Goal: Contribute content: Add original content to the website for others to see

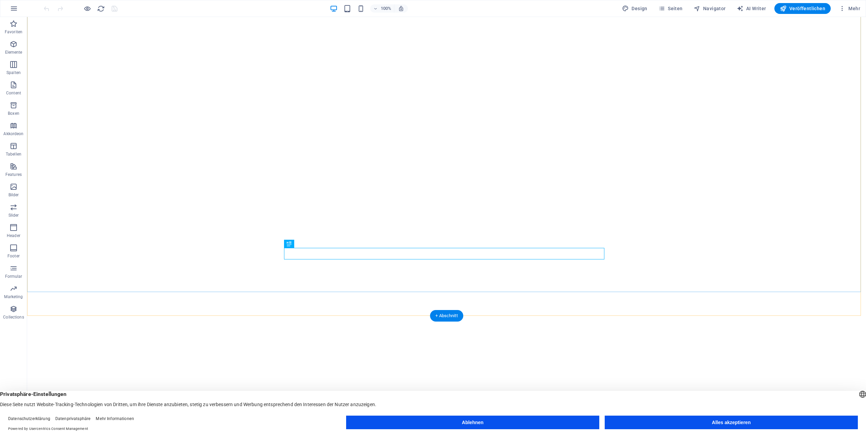
scroll to position [170, 0]
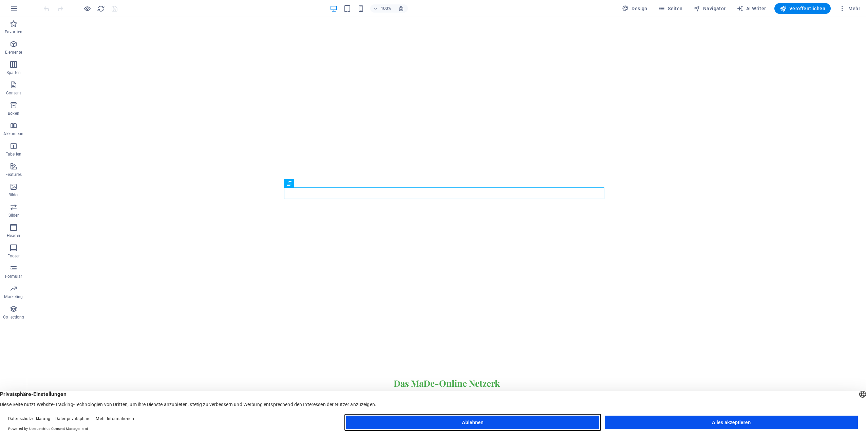
click at [537, 423] on button "Ablehnen" at bounding box center [472, 422] width 253 height 14
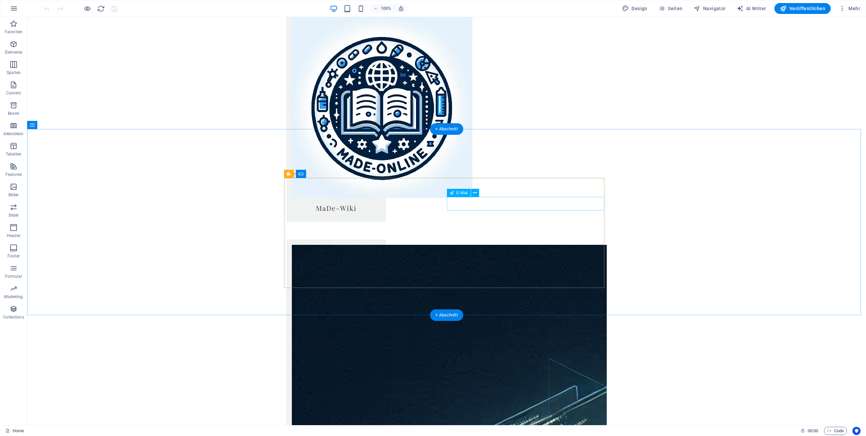
scroll to position [814, 0]
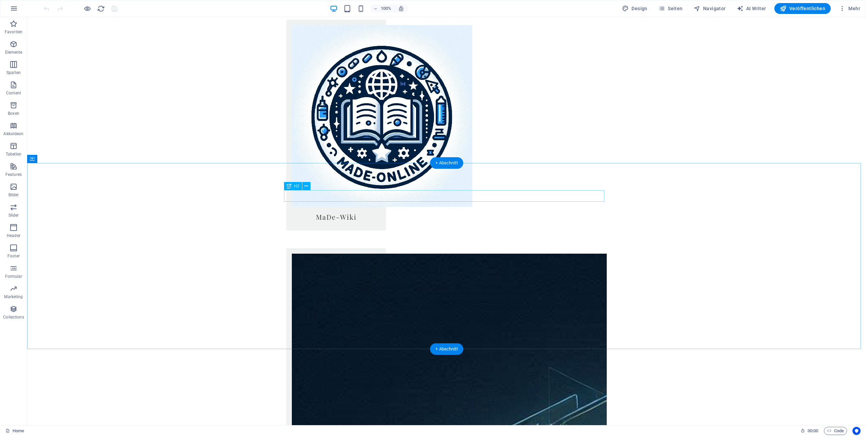
click at [307, 186] on icon at bounding box center [306, 185] width 4 height 7
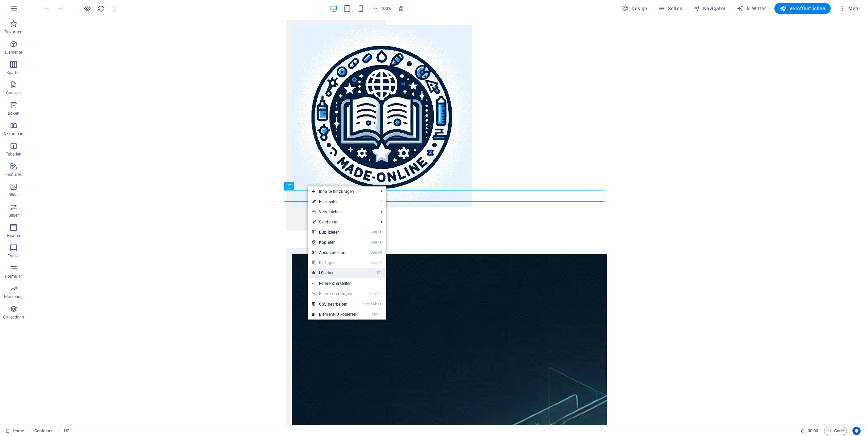
click at [331, 273] on link "⌦ Löschen" at bounding box center [334, 273] width 52 height 10
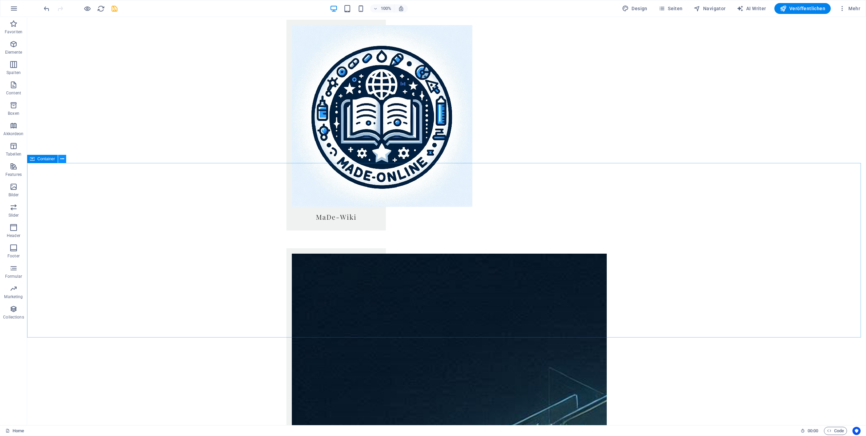
click at [62, 161] on icon at bounding box center [62, 158] width 4 height 7
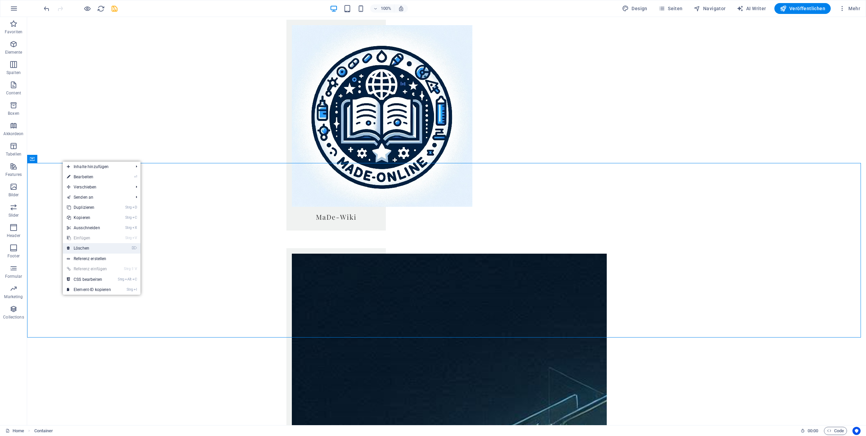
click at [93, 250] on link "⌦ Löschen" at bounding box center [89, 248] width 52 height 10
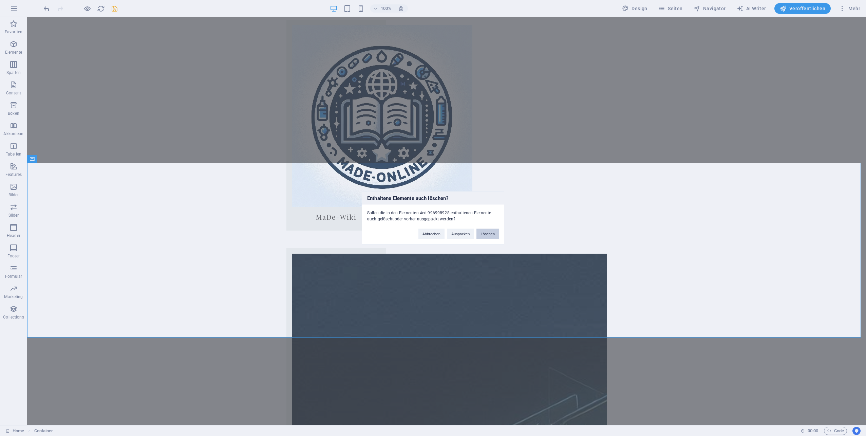
click at [493, 235] on button "Löschen" at bounding box center [487, 234] width 22 height 10
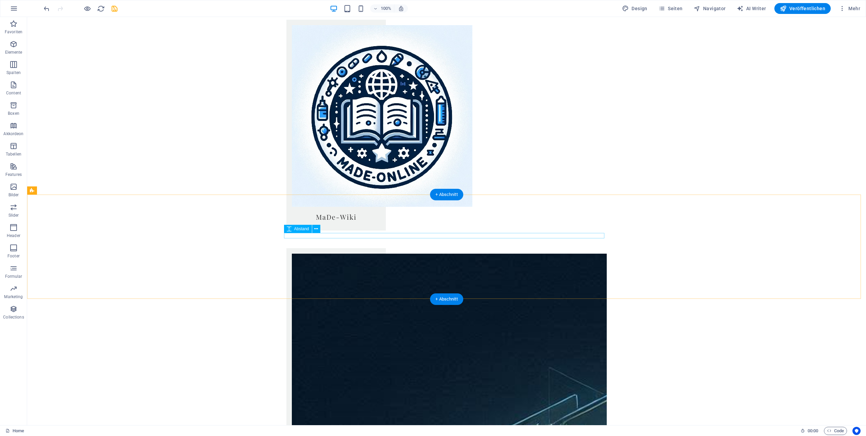
scroll to position [678, 0]
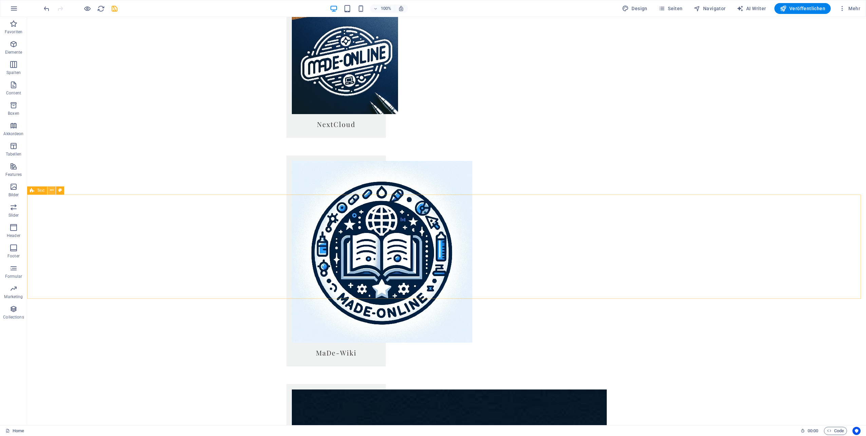
click at [53, 189] on icon at bounding box center [52, 190] width 4 height 7
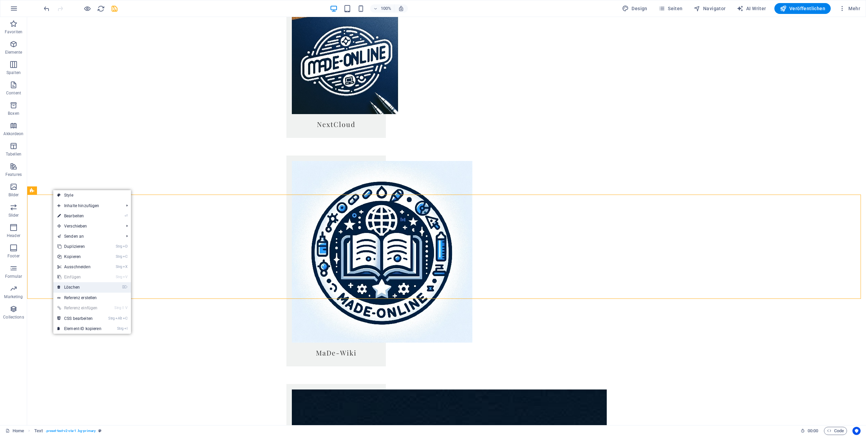
click at [78, 287] on link "⌦ Löschen" at bounding box center [79, 287] width 52 height 10
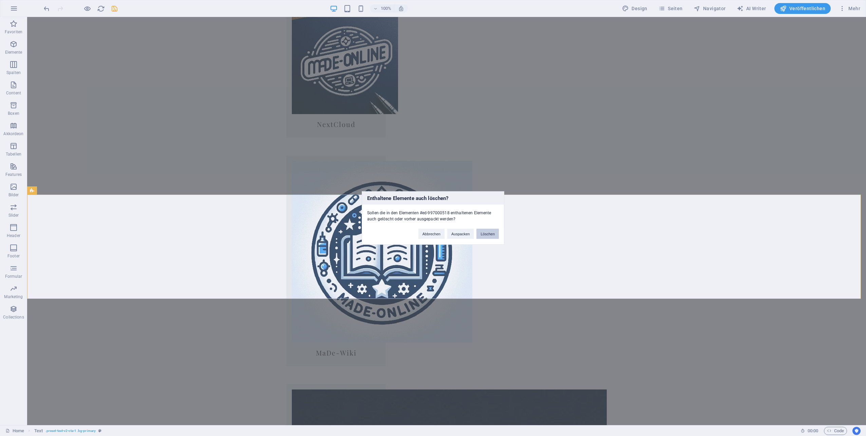
click at [487, 233] on button "Löschen" at bounding box center [487, 234] width 22 height 10
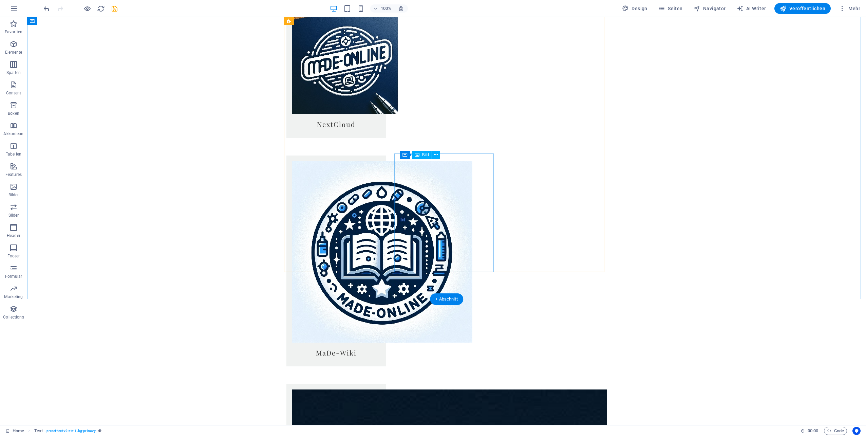
scroll to position [574, 0]
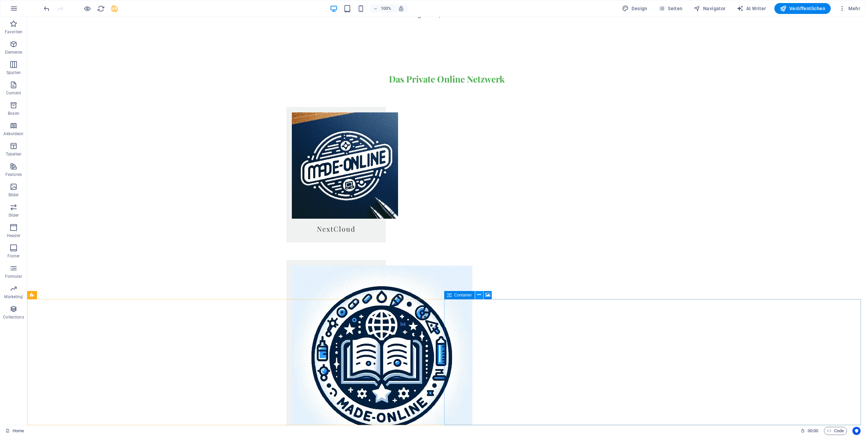
click at [478, 293] on icon at bounding box center [479, 294] width 4 height 7
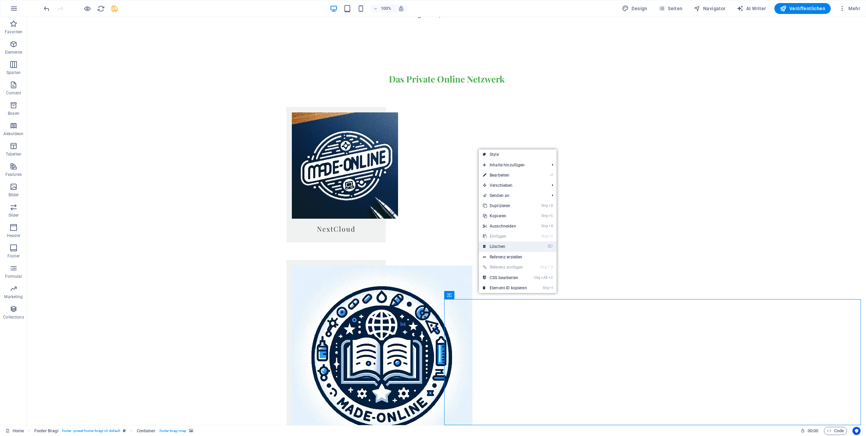
click at [503, 243] on link "⌦ Löschen" at bounding box center [505, 246] width 52 height 10
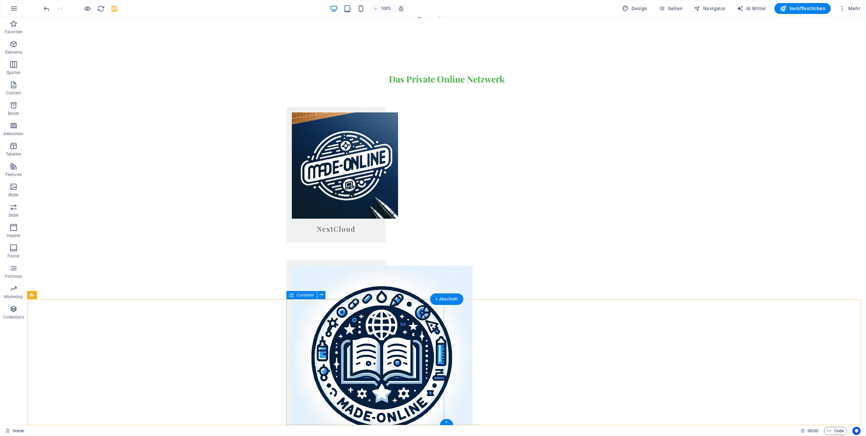
click at [321, 353] on icon at bounding box center [320, 352] width 4 height 7
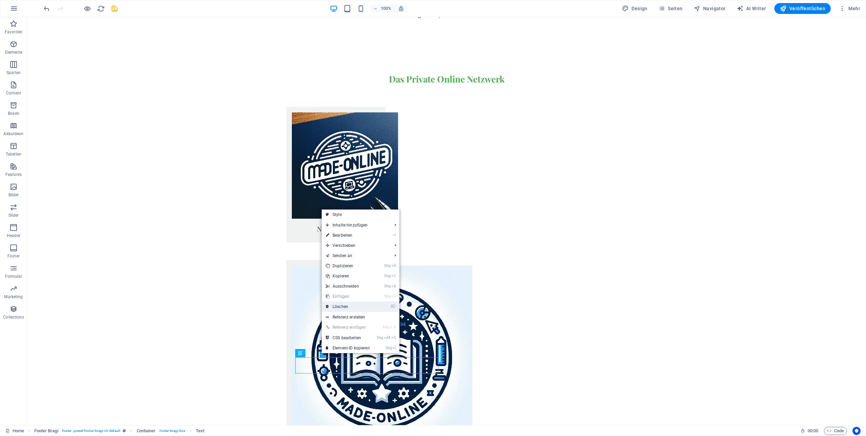
click at [339, 307] on link "⌦ Löschen" at bounding box center [348, 306] width 52 height 10
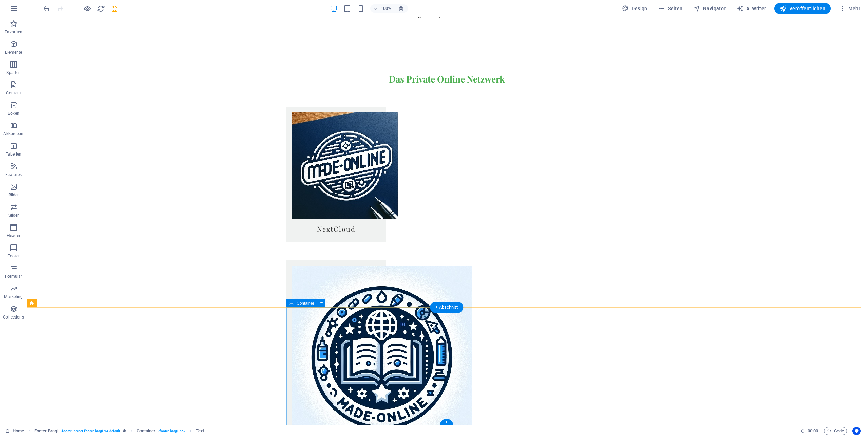
scroll to position [566, 0]
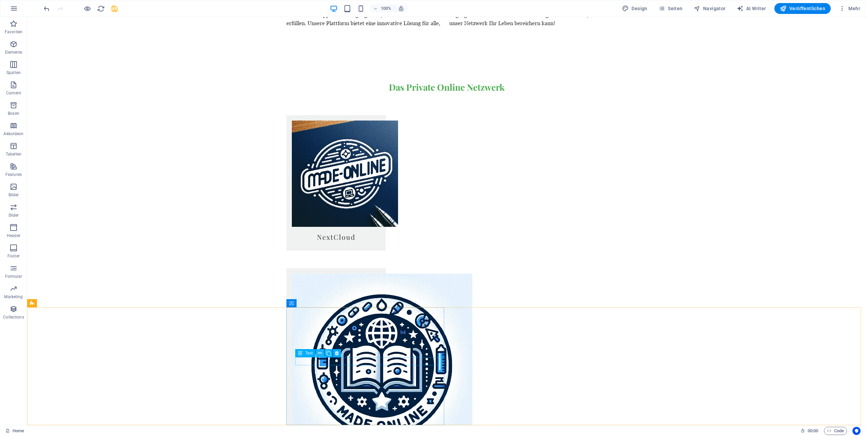
click at [317, 353] on button at bounding box center [320, 353] width 8 height 8
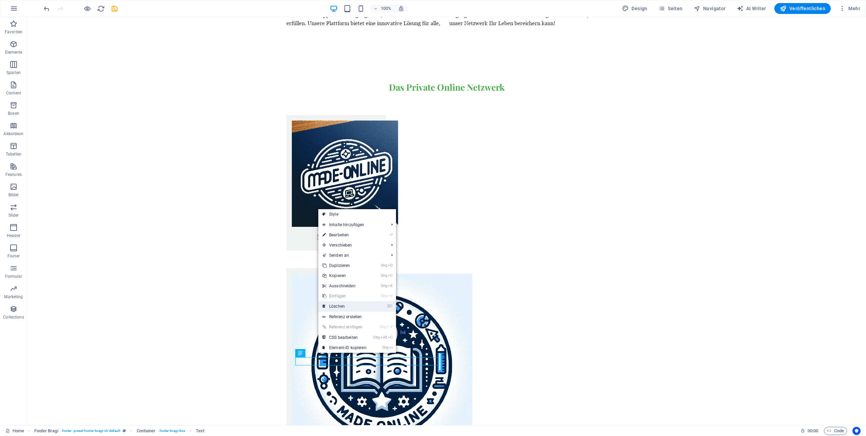
click at [337, 309] on link "⌦ Löschen" at bounding box center [344, 306] width 52 height 10
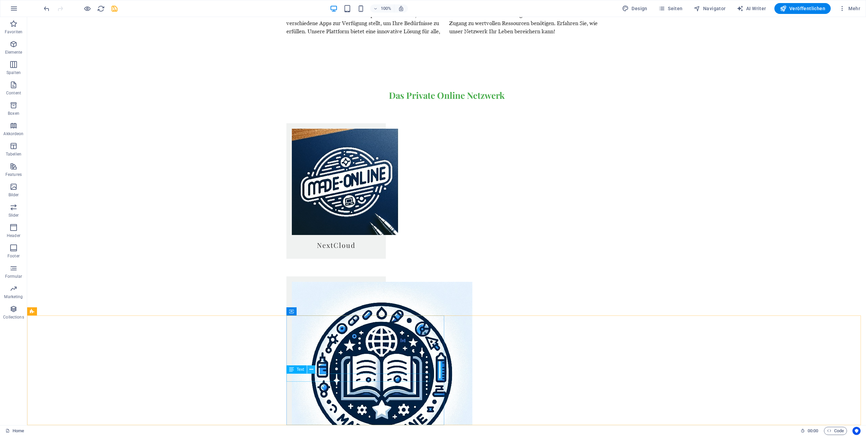
click at [312, 371] on icon at bounding box center [311, 369] width 4 height 7
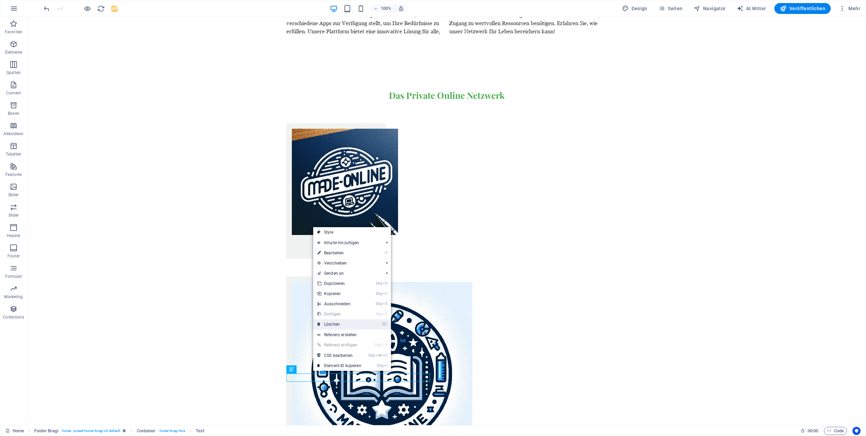
click at [336, 326] on link "⌦ Löschen" at bounding box center [339, 324] width 52 height 10
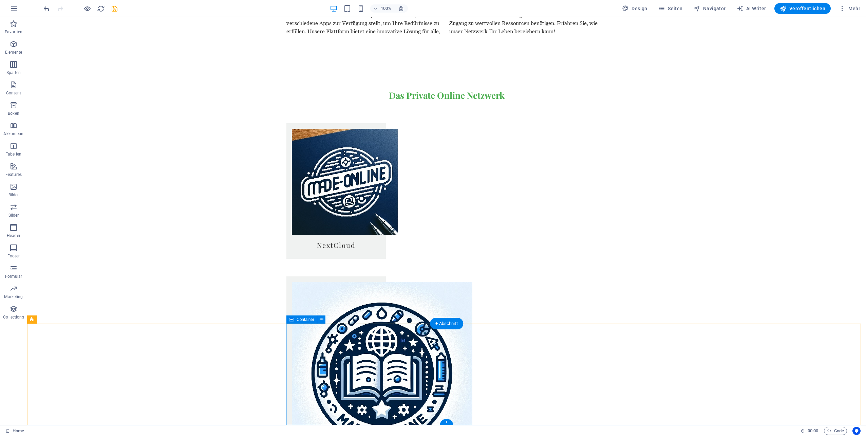
scroll to position [550, 0]
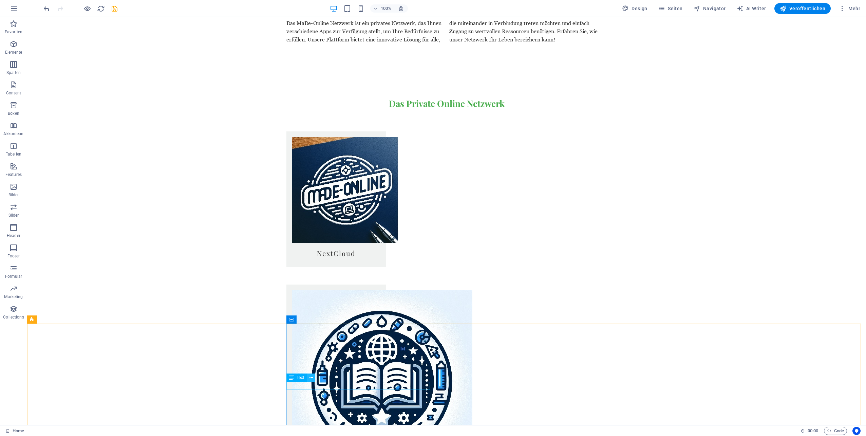
click at [310, 376] on icon at bounding box center [311, 377] width 4 height 7
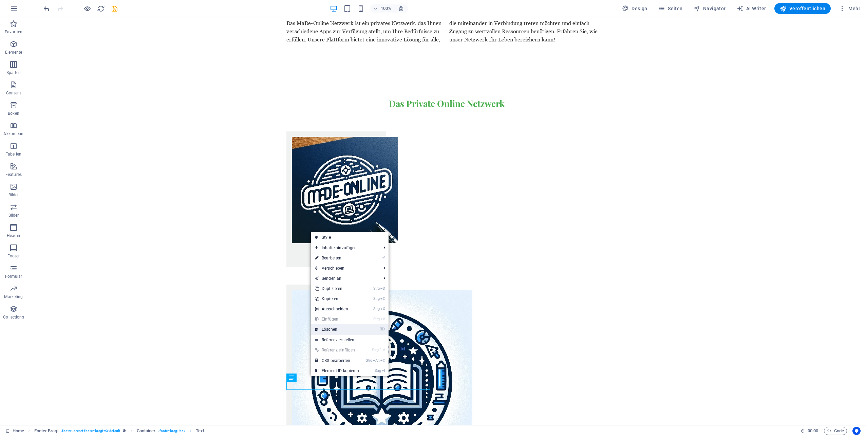
click at [329, 332] on link "⌦ Löschen" at bounding box center [337, 329] width 52 height 10
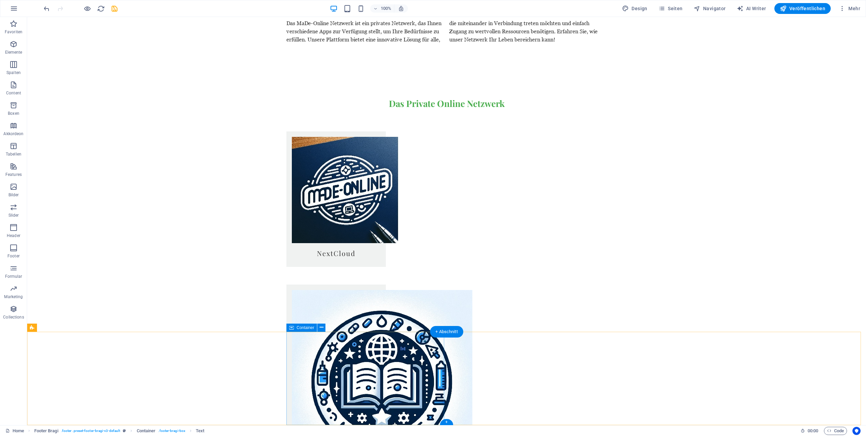
scroll to position [541, 0]
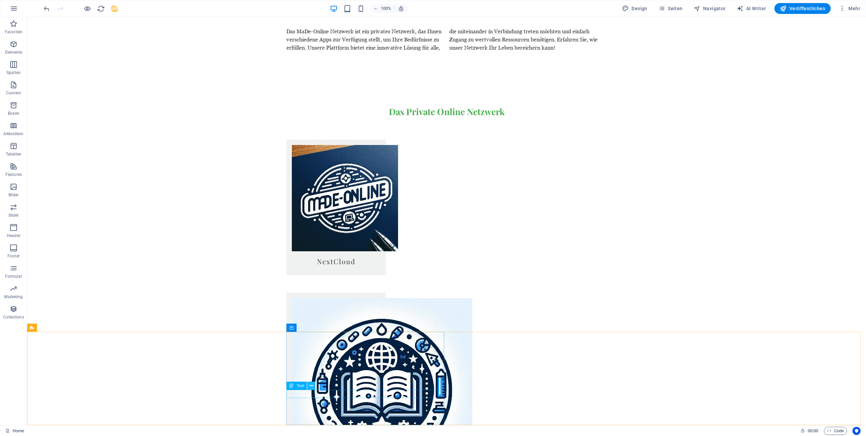
click at [312, 384] on icon at bounding box center [311, 385] width 4 height 7
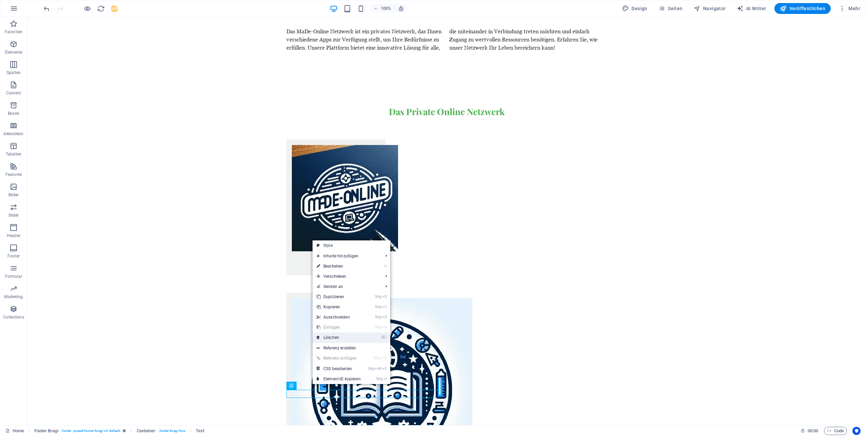
drag, startPoint x: 334, startPoint y: 340, endPoint x: 307, endPoint y: 324, distance: 31.5
click at [334, 340] on link "⌦ Löschen" at bounding box center [338, 337] width 52 height 10
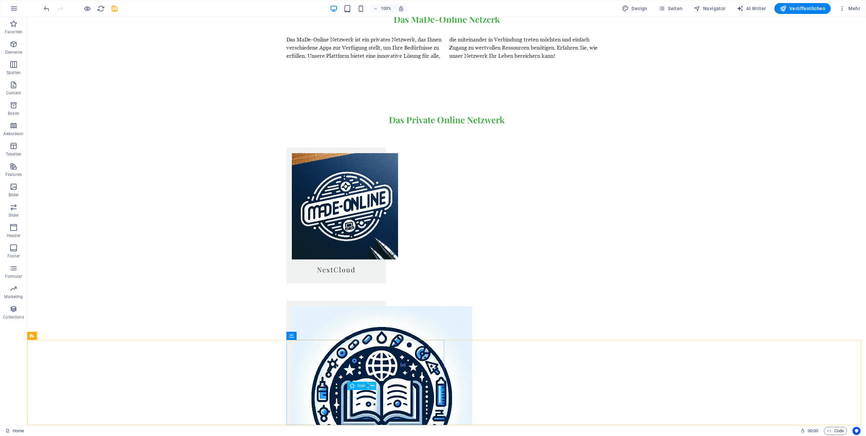
click at [373, 385] on icon at bounding box center [372, 385] width 4 height 7
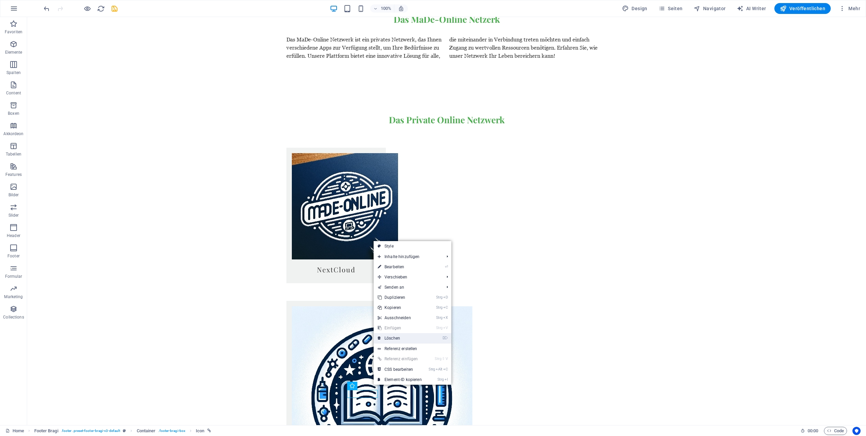
click at [388, 342] on link "⌦ Löschen" at bounding box center [399, 338] width 52 height 10
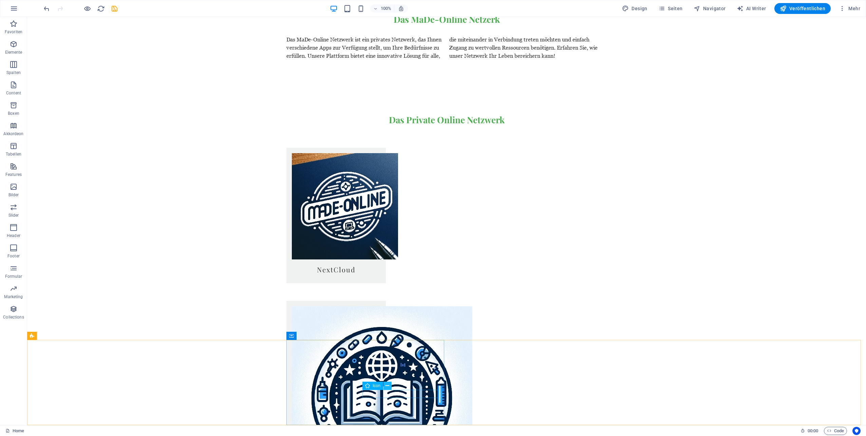
click at [389, 385] on icon at bounding box center [387, 385] width 4 height 7
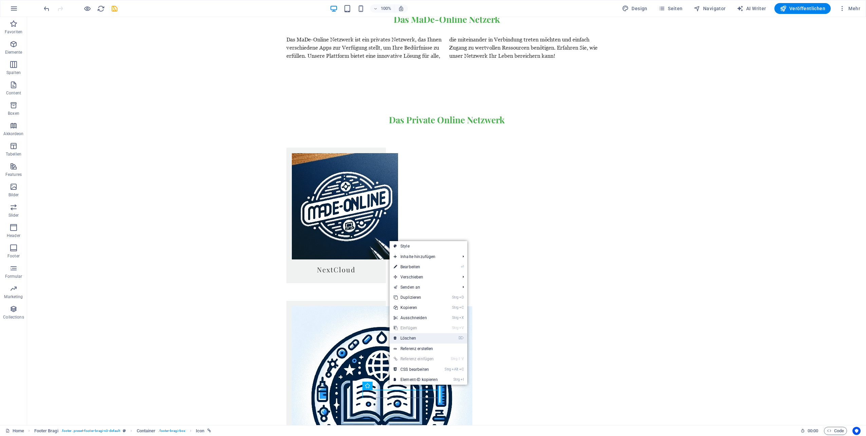
click at [401, 343] on li "⌦ Löschen" at bounding box center [428, 338] width 78 height 11
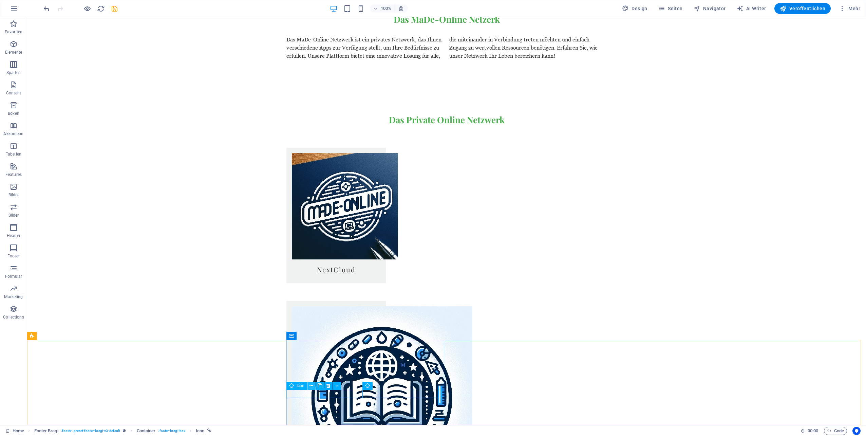
click at [312, 386] on icon at bounding box center [311, 385] width 4 height 7
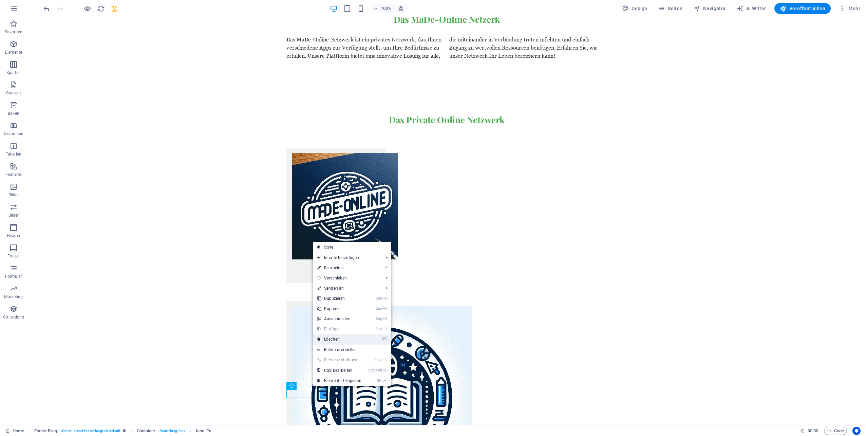
drag, startPoint x: 331, startPoint y: 342, endPoint x: 311, endPoint y: 332, distance: 21.8
click at [331, 342] on link "⌦ Löschen" at bounding box center [339, 339] width 52 height 10
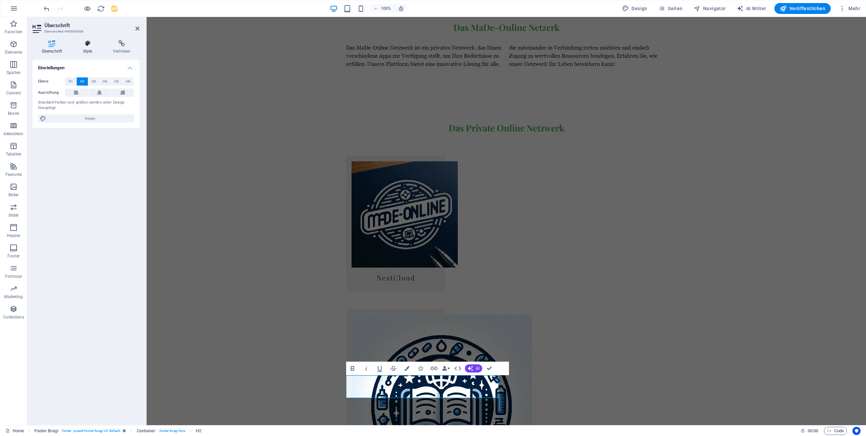
click at [82, 43] on icon at bounding box center [87, 43] width 27 height 7
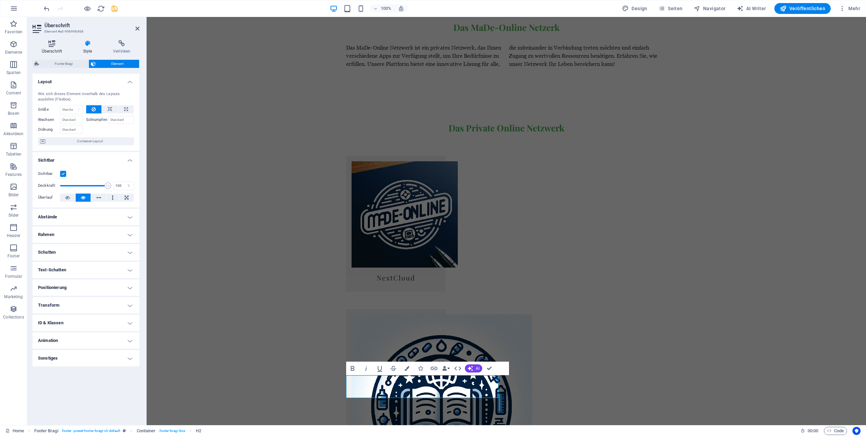
click at [52, 47] on h4 "Überschrift" at bounding box center [53, 47] width 41 height 14
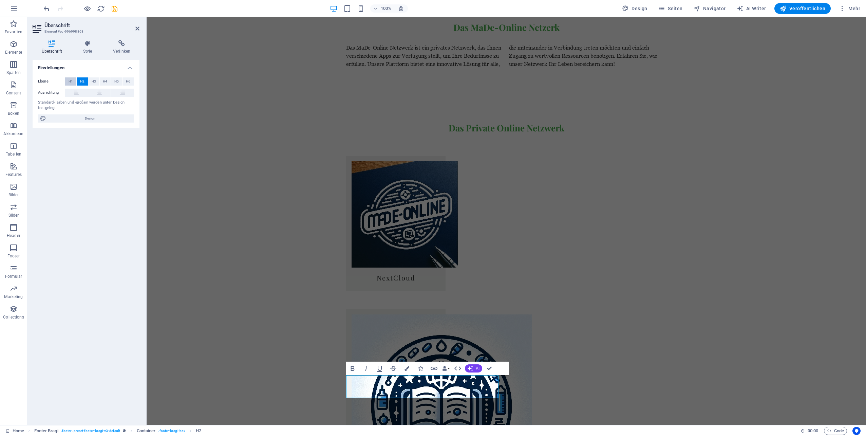
click at [71, 80] on span "H1" at bounding box center [71, 81] width 4 height 8
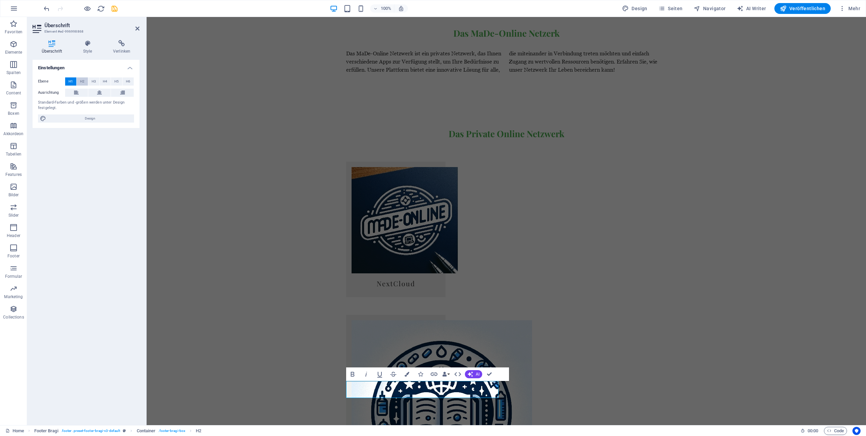
click at [81, 79] on span "H2" at bounding box center [82, 81] width 4 height 8
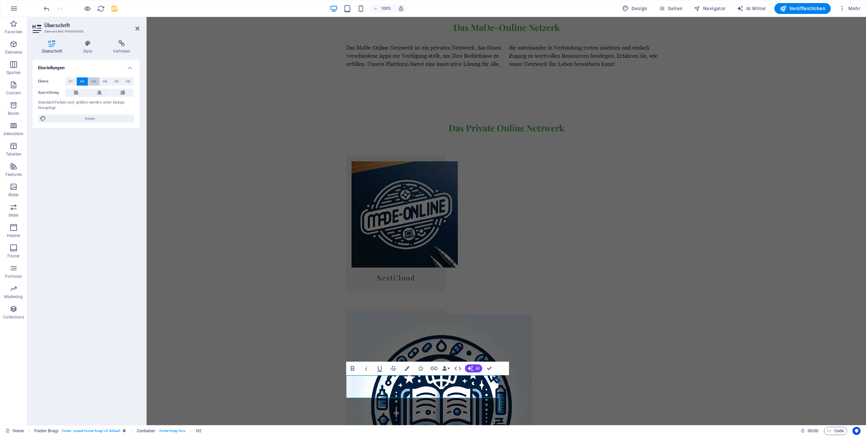
click at [98, 80] on button "H3" at bounding box center [93, 81] width 11 height 8
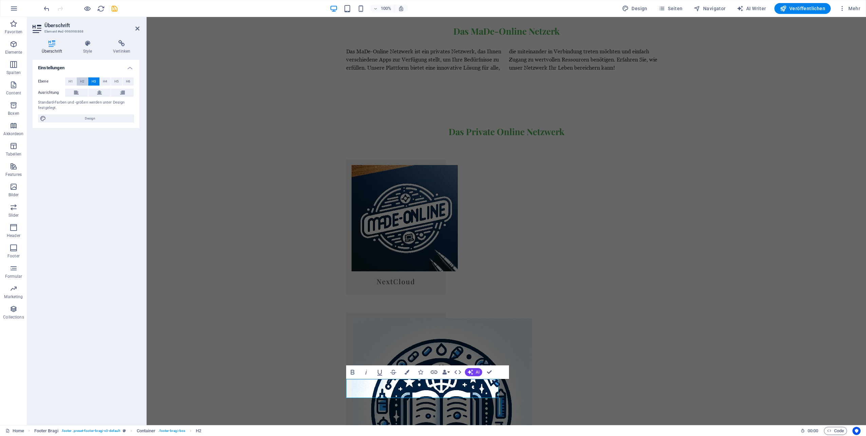
click at [82, 79] on span "H2" at bounding box center [82, 81] width 4 height 8
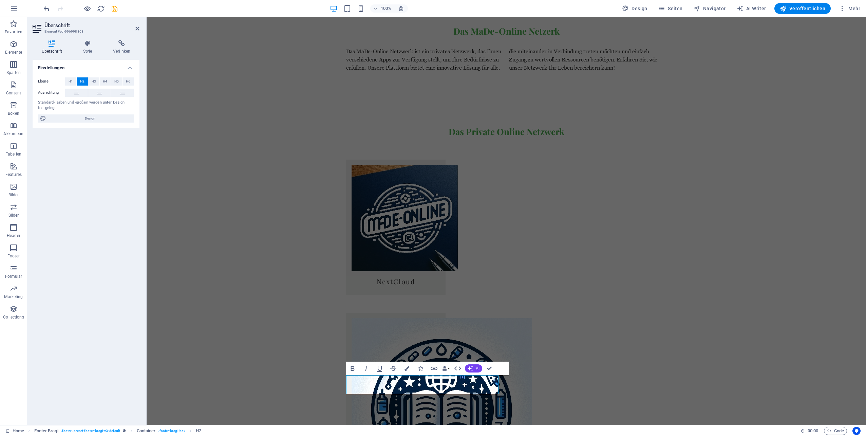
scroll to position [525, 0]
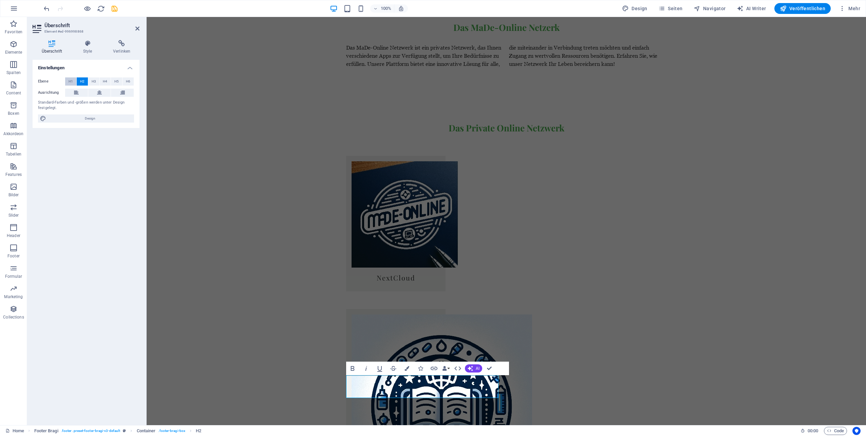
click at [70, 79] on span "H1" at bounding box center [71, 81] width 4 height 8
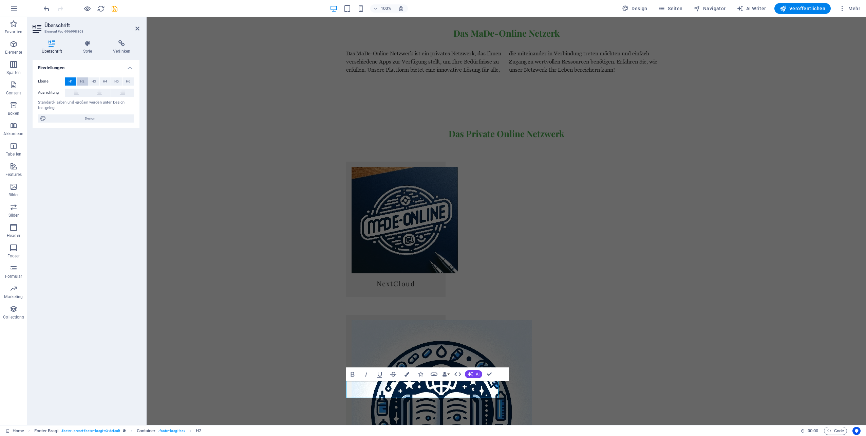
click at [83, 81] on span "H2" at bounding box center [82, 81] width 4 height 8
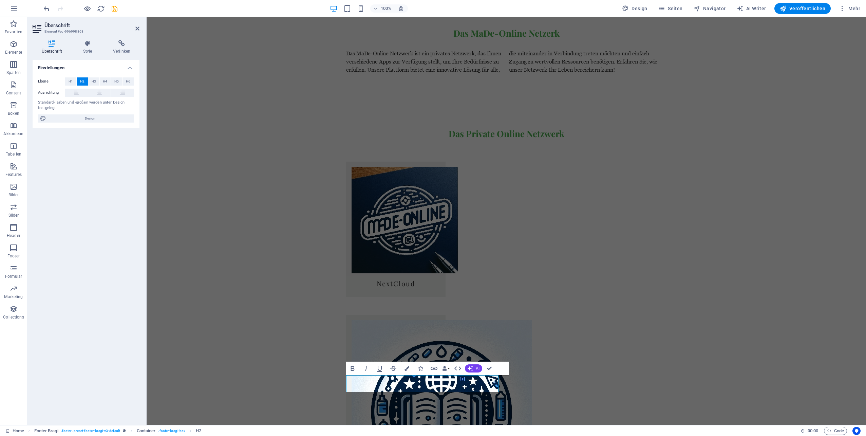
scroll to position [525, 0]
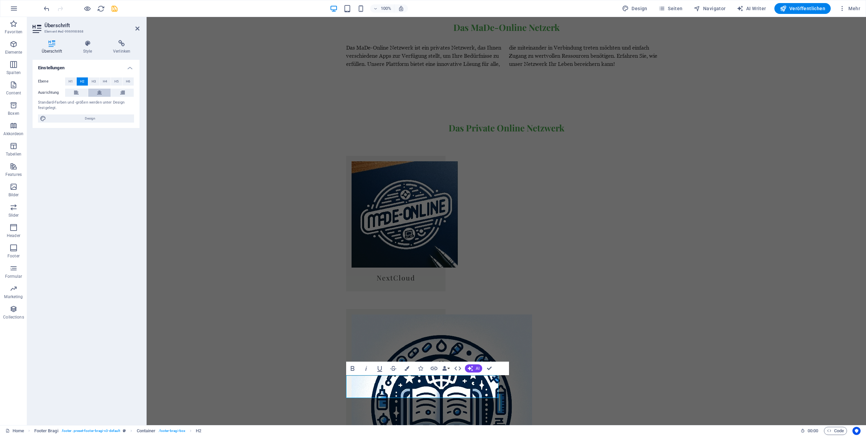
click at [102, 91] on button at bounding box center [99, 93] width 23 height 8
drag, startPoint x: 102, startPoint y: 118, endPoint x: 423, endPoint y: 229, distance: 339.8
click at [102, 118] on span "Design" at bounding box center [90, 118] width 84 height 8
select select "px"
select select "200"
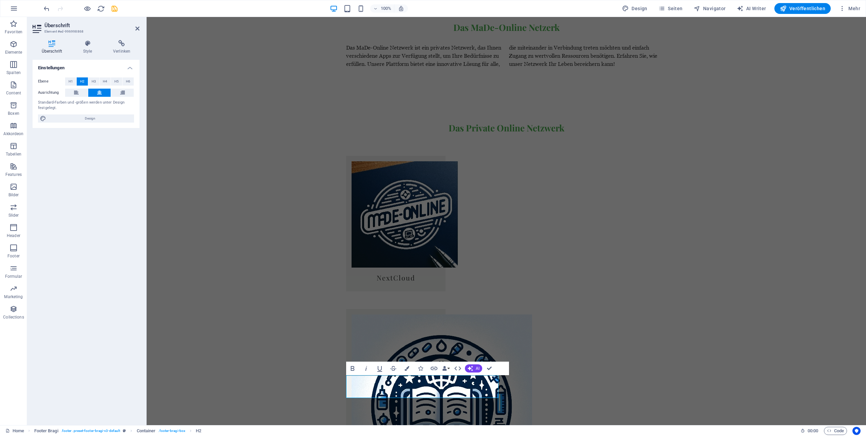
select select "px"
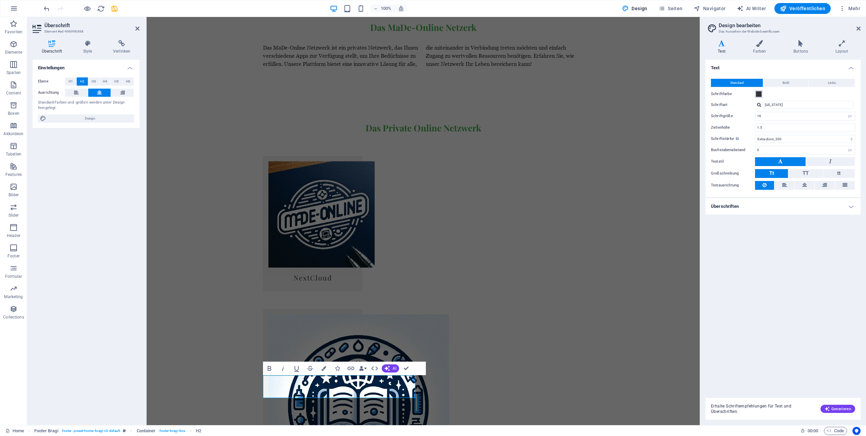
click at [759, 95] on span at bounding box center [758, 93] width 5 height 5
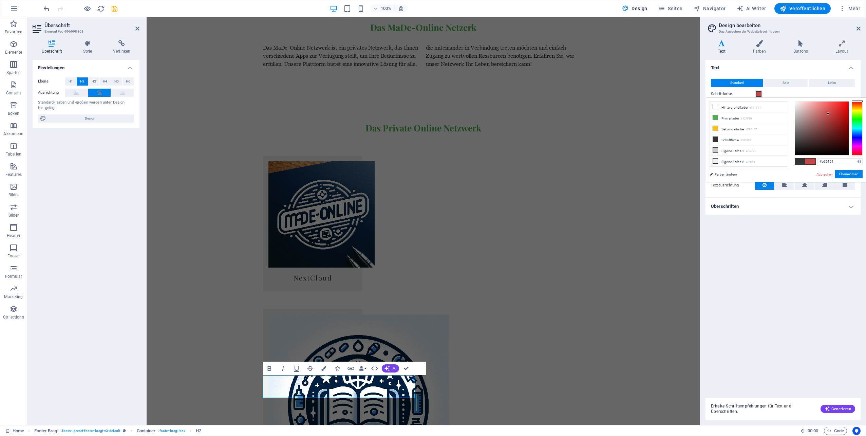
type input "#e85555"
drag, startPoint x: 828, startPoint y: 115, endPoint x: 828, endPoint y: 106, distance: 9.2
click at [828, 106] on div at bounding box center [822, 128] width 54 height 54
drag, startPoint x: 844, startPoint y: 174, endPoint x: 823, endPoint y: 187, distance: 25.0
click at [844, 174] on button "Übernehmen" at bounding box center [848, 174] width 27 height 8
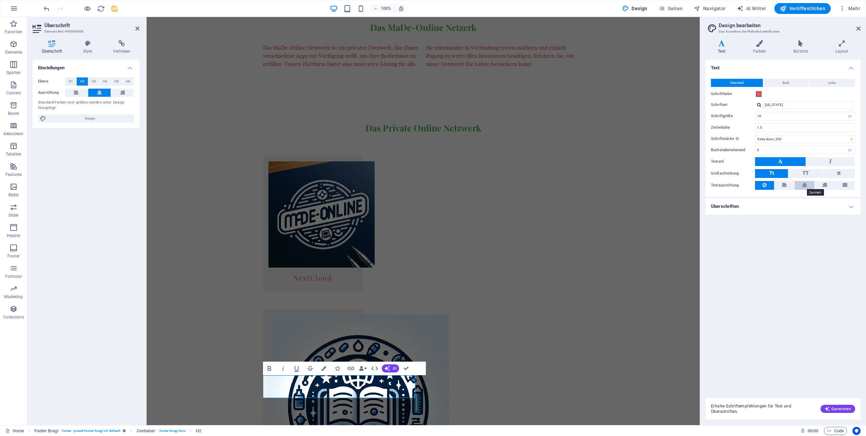
click at [803, 184] on icon at bounding box center [804, 185] width 5 height 8
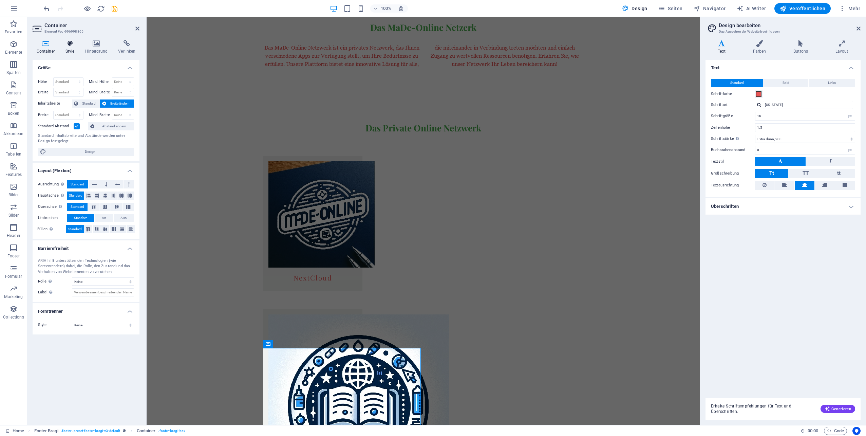
click at [68, 47] on h4 "Style" at bounding box center [71, 47] width 20 height 14
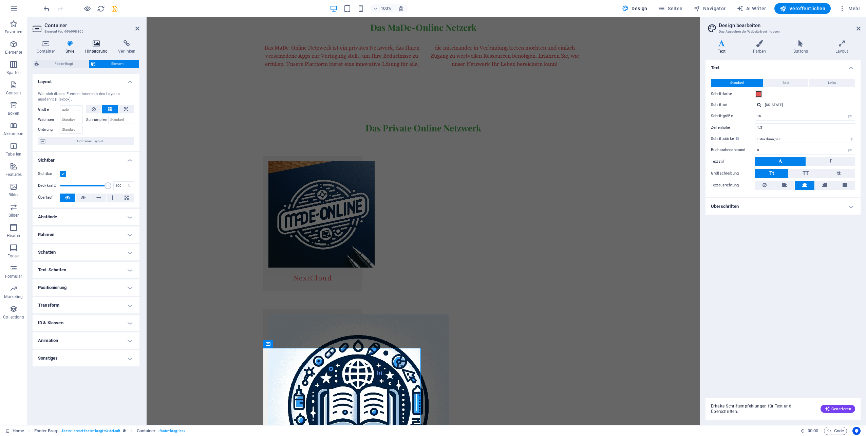
click at [95, 48] on h4 "Hintergrund" at bounding box center [97, 47] width 33 height 14
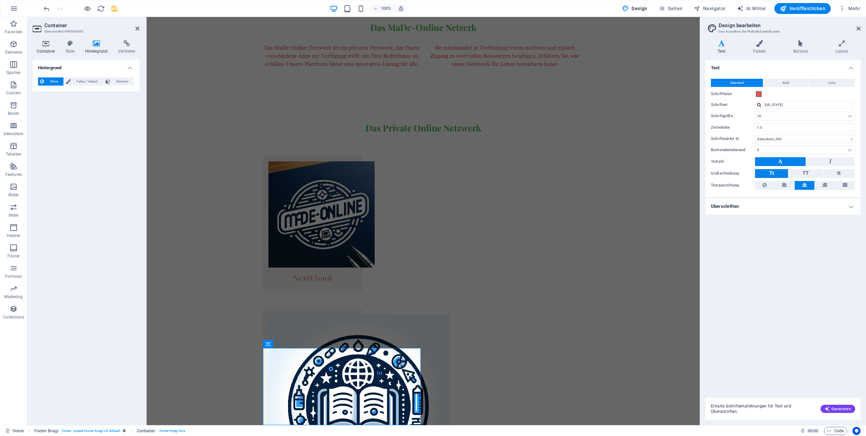
click at [48, 46] on icon at bounding box center [46, 43] width 26 height 7
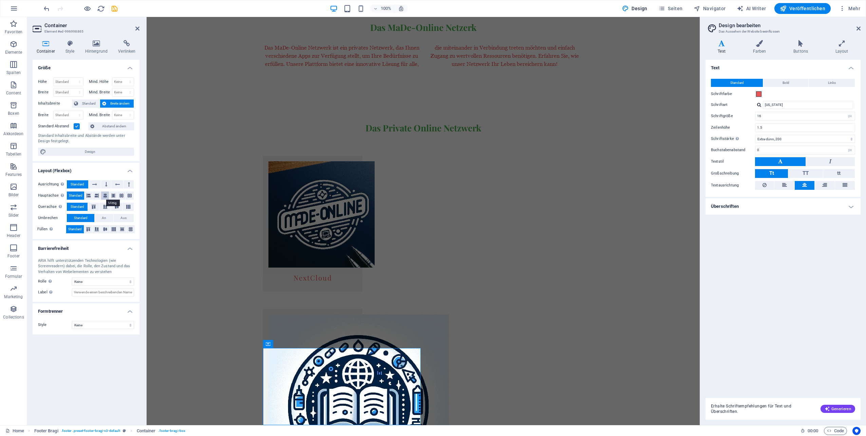
click at [103, 196] on icon at bounding box center [105, 195] width 4 height 8
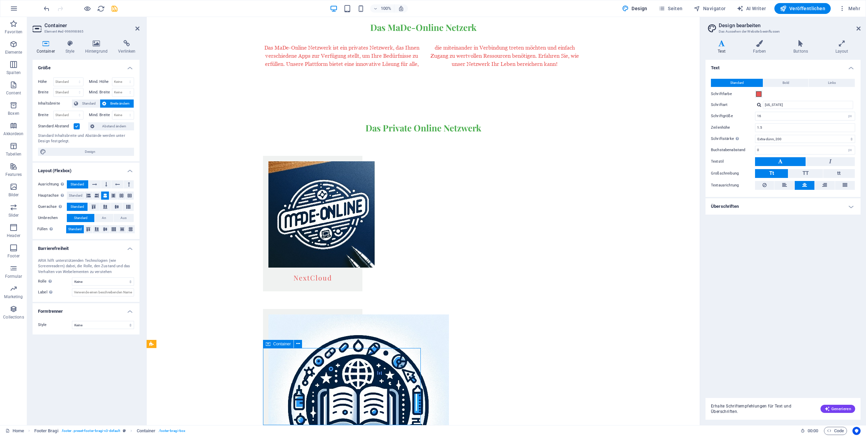
drag, startPoint x: 273, startPoint y: 355, endPoint x: 347, endPoint y: 359, distance: 74.0
drag, startPoint x: 417, startPoint y: 360, endPoint x: 466, endPoint y: 368, distance: 49.8
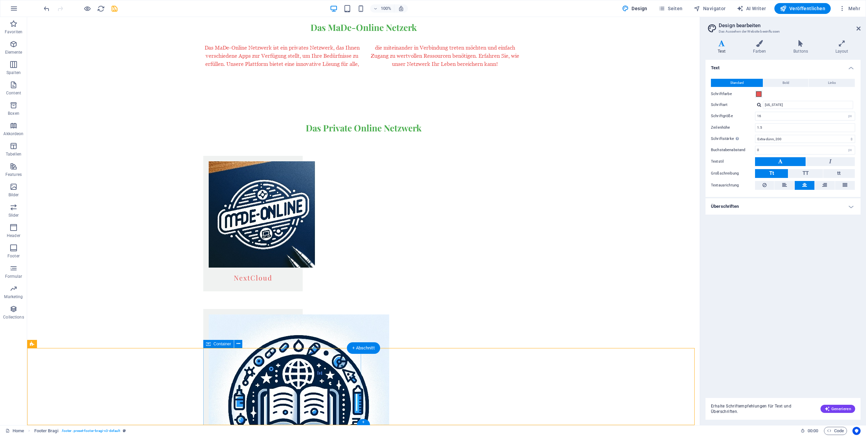
click at [239, 344] on icon at bounding box center [238, 343] width 4 height 7
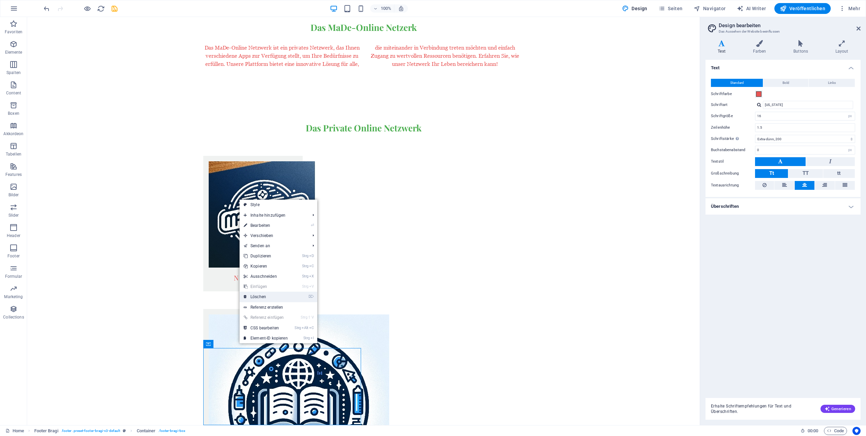
click at [277, 297] on link "⌦ Löschen" at bounding box center [265, 296] width 52 height 10
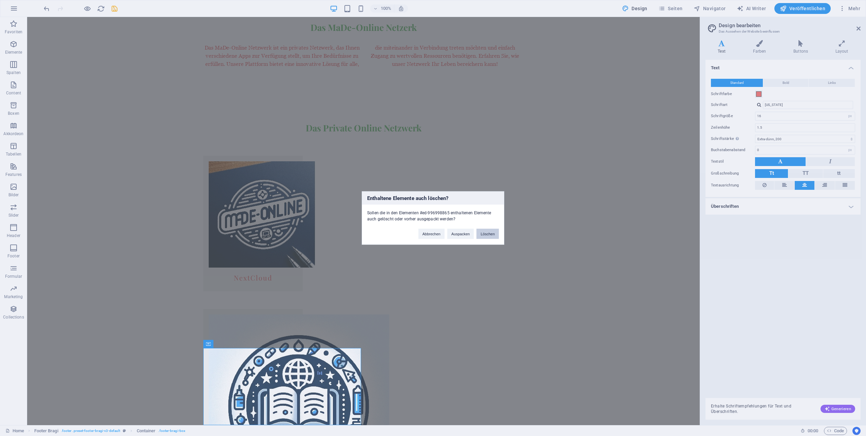
drag, startPoint x: 494, startPoint y: 234, endPoint x: 444, endPoint y: 252, distance: 52.7
click at [494, 234] on button "Löschen" at bounding box center [487, 234] width 22 height 10
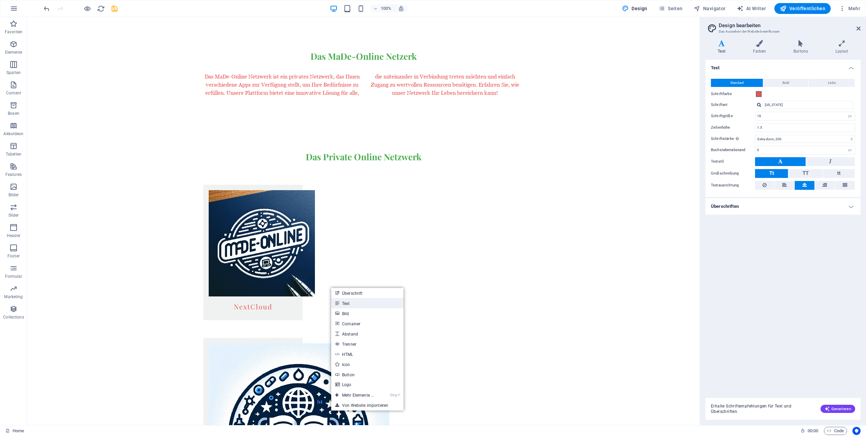
click at [351, 304] on link "Text" at bounding box center [367, 303] width 72 height 10
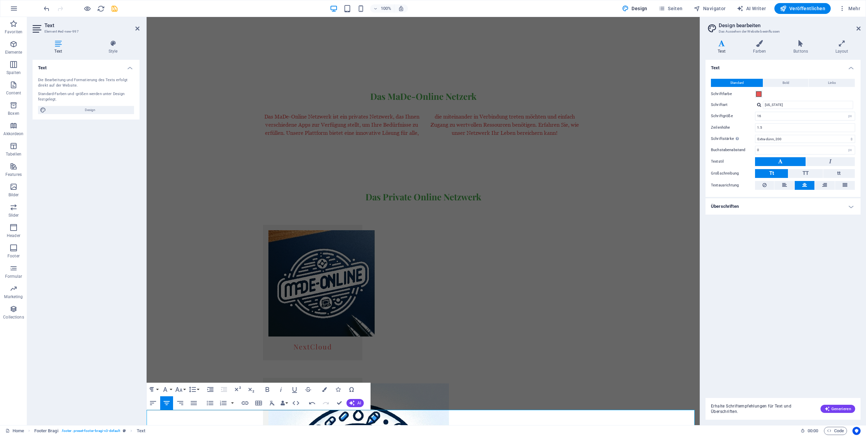
scroll to position [463, 0]
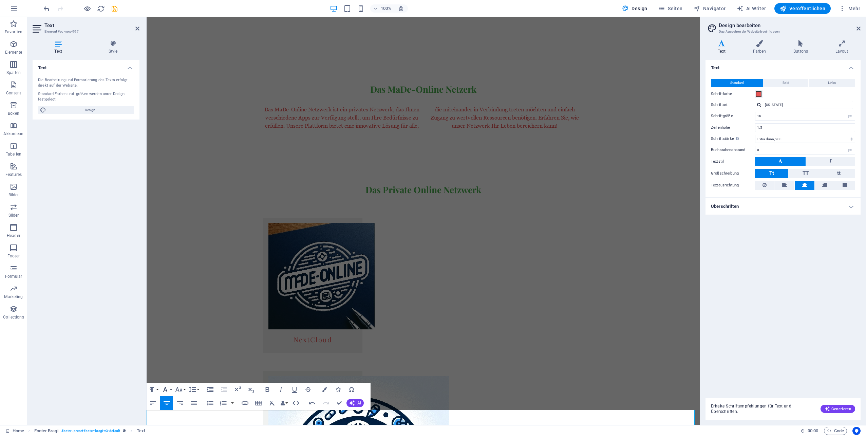
click at [169, 388] on icon "button" at bounding box center [165, 389] width 8 height 8
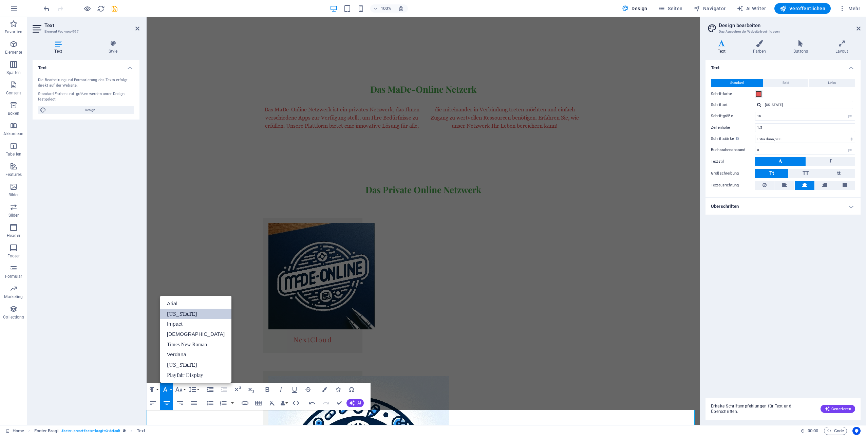
scroll to position [0, 0]
click at [189, 326] on link "Impact" at bounding box center [195, 324] width 71 height 10
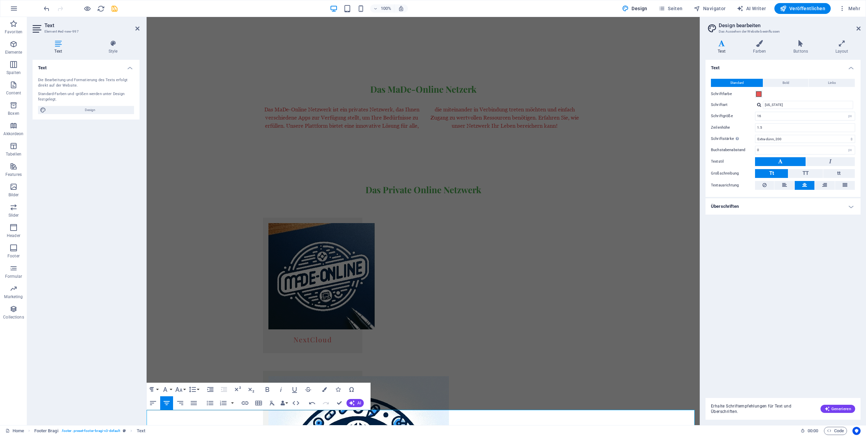
scroll to position [465, 0]
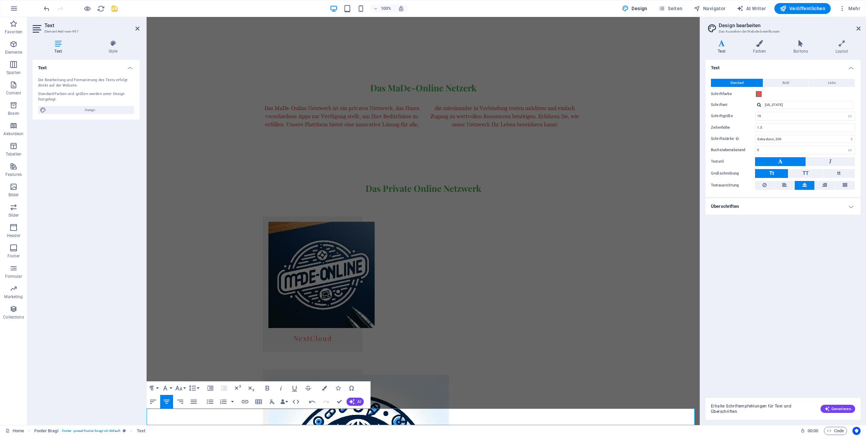
drag, startPoint x: 460, startPoint y: 422, endPoint x: 378, endPoint y: 408, distance: 83.0
click at [169, 385] on icon "button" at bounding box center [165, 388] width 8 height 8
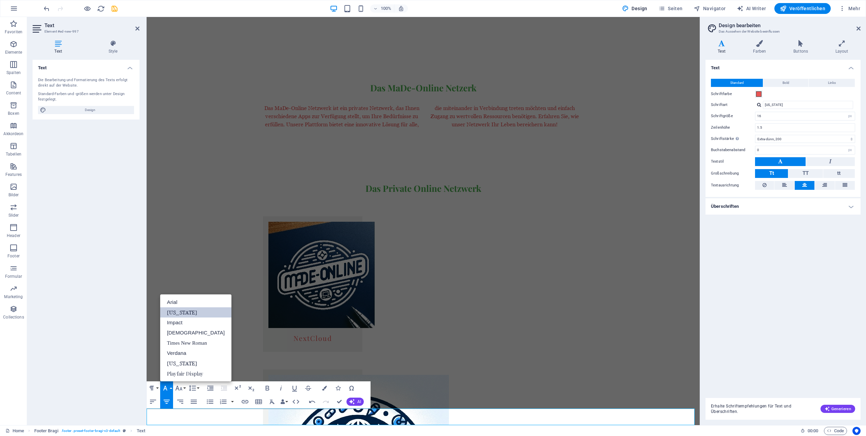
scroll to position [0, 0]
click at [188, 325] on link "Impact" at bounding box center [195, 322] width 71 height 10
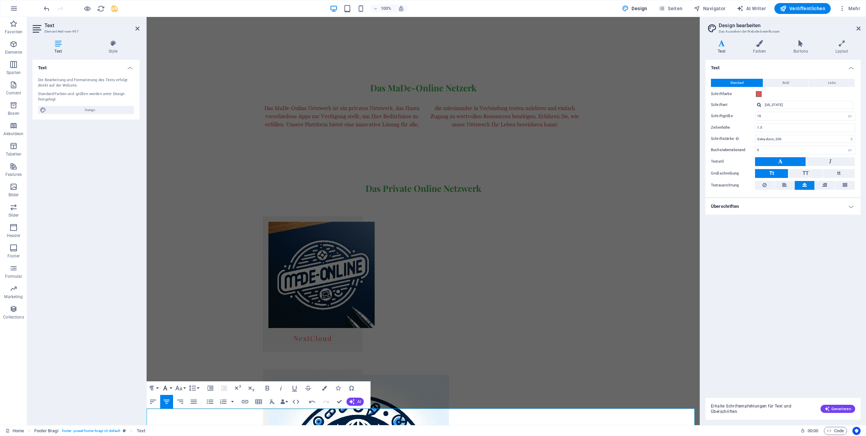
click at [170, 386] on button "Font Family" at bounding box center [166, 388] width 13 height 14
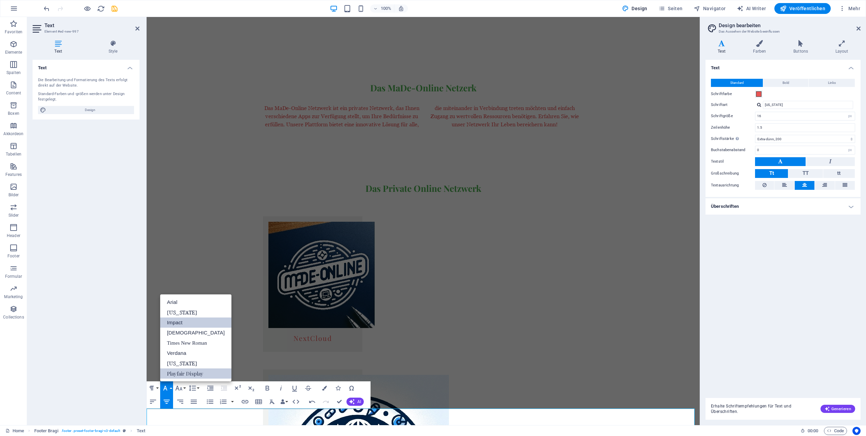
click at [193, 370] on link "Playfair Display" at bounding box center [195, 373] width 71 height 10
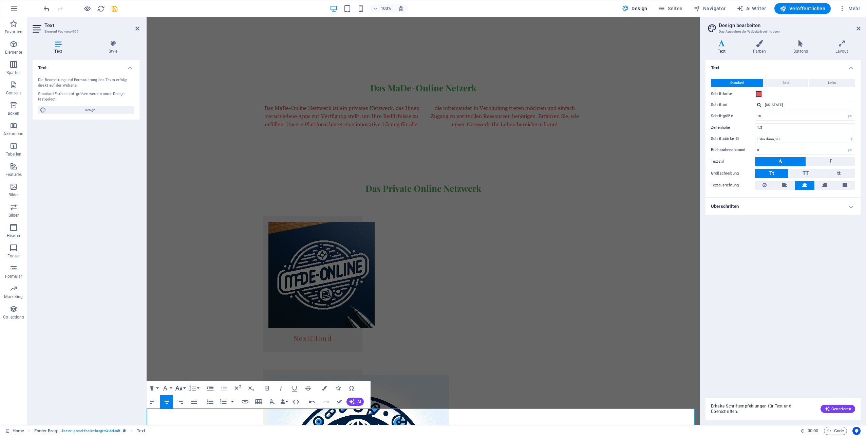
click at [184, 386] on button "Font Size" at bounding box center [180, 388] width 13 height 14
click at [183, 360] on link "18" at bounding box center [186, 356] width 24 height 10
click at [186, 388] on button "Font Size" at bounding box center [180, 388] width 13 height 14
click at [185, 344] on link "48" at bounding box center [186, 343] width 24 height 10
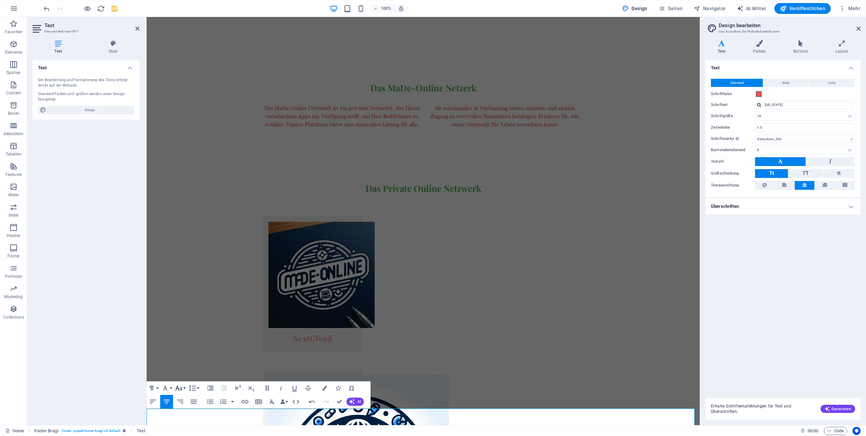
click at [184, 387] on button "Font Size" at bounding box center [180, 388] width 13 height 14
drag, startPoint x: 186, startPoint y: 328, endPoint x: 41, endPoint y: 312, distance: 145.8
click at [186, 328] on link "36" at bounding box center [186, 332] width 24 height 10
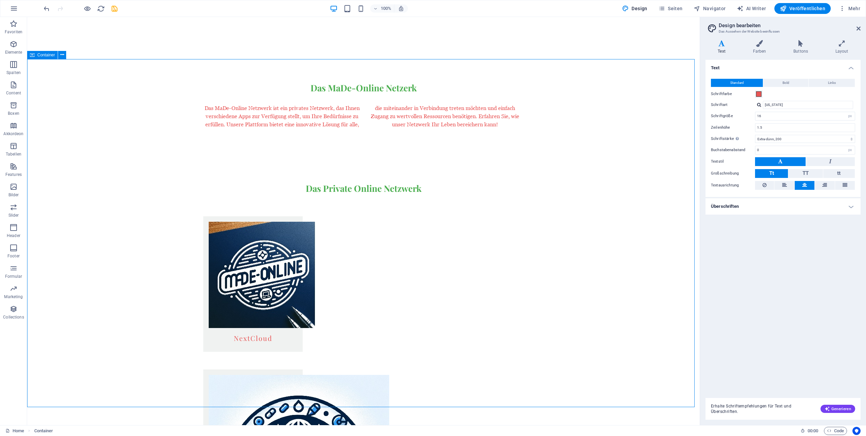
scroll to position [485, 0]
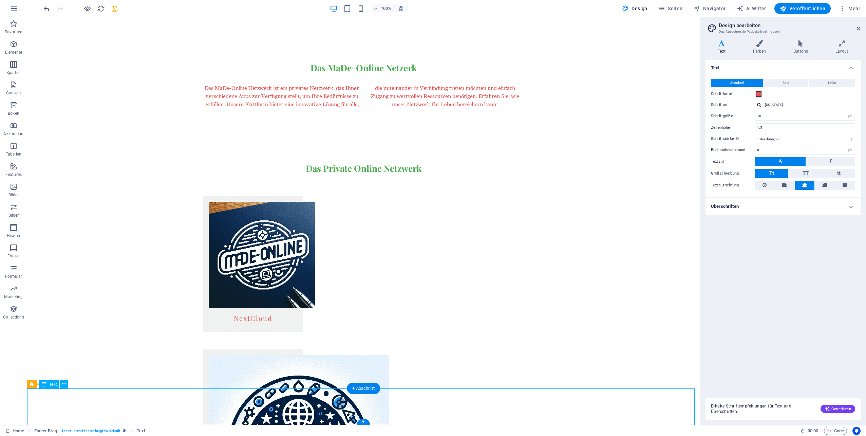
click at [362, 420] on div "+" at bounding box center [362, 421] width 13 height 6
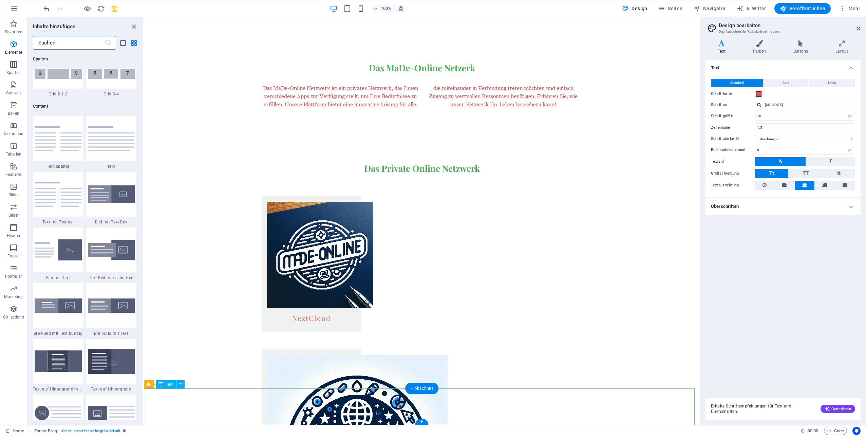
scroll to position [1187, 0]
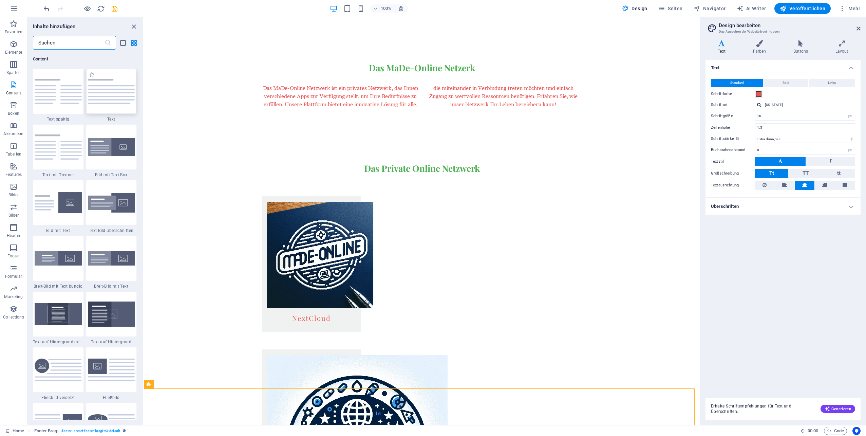
click at [112, 112] on div at bounding box center [111, 91] width 51 height 45
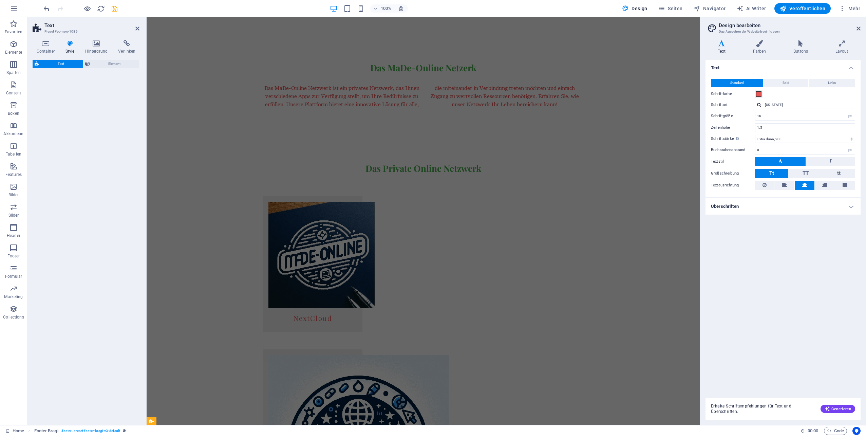
select select "preset-text-v2-default"
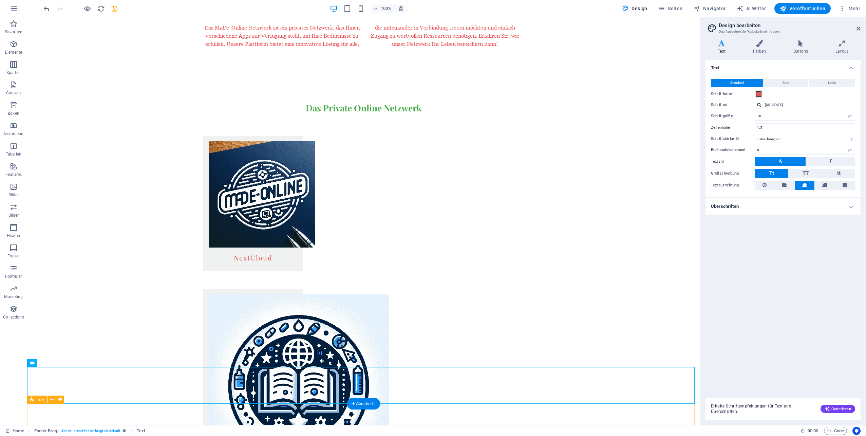
scroll to position [596, 0]
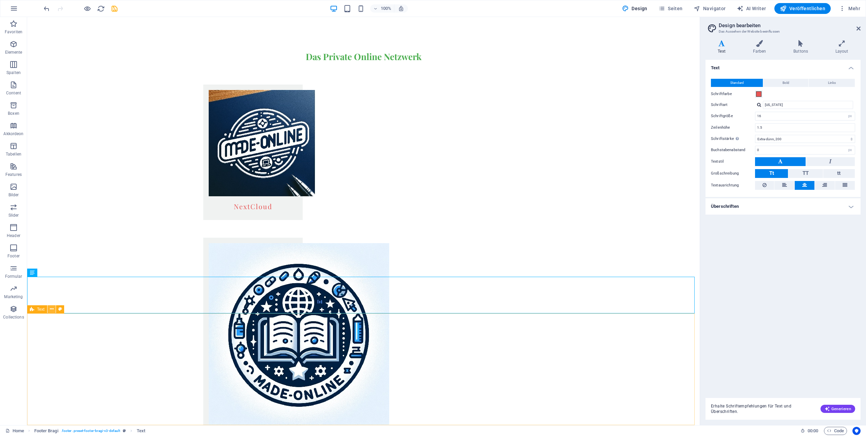
click at [51, 307] on icon at bounding box center [52, 308] width 4 height 7
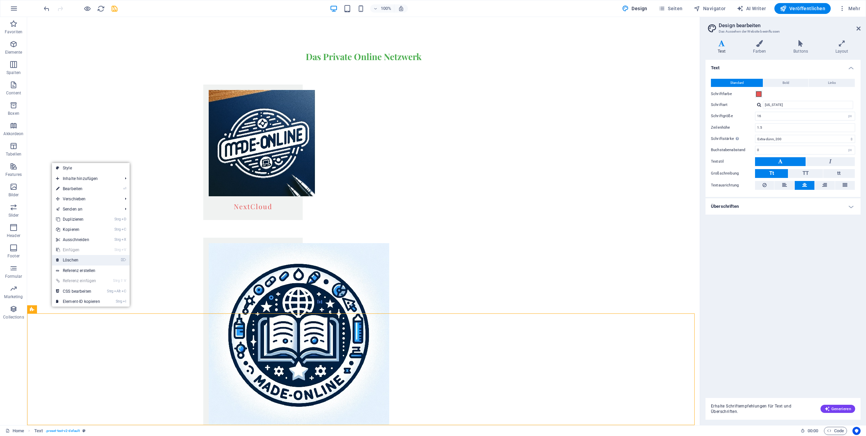
click at [83, 259] on link "⌦ Löschen" at bounding box center [78, 260] width 52 height 10
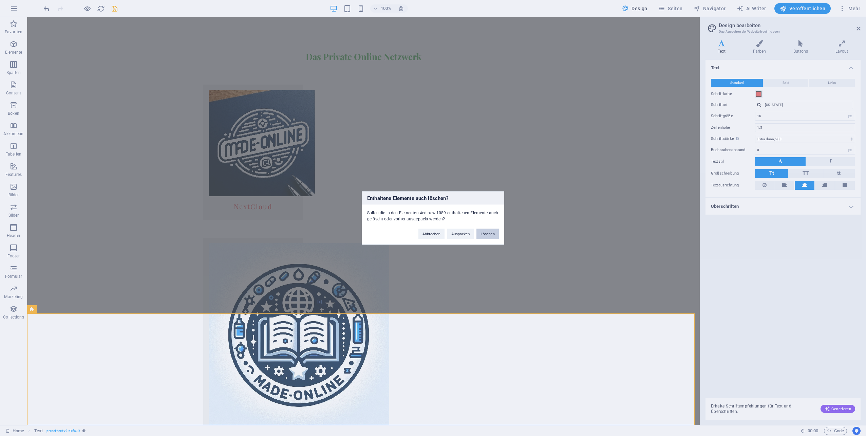
click at [486, 232] on button "Löschen" at bounding box center [487, 234] width 22 height 10
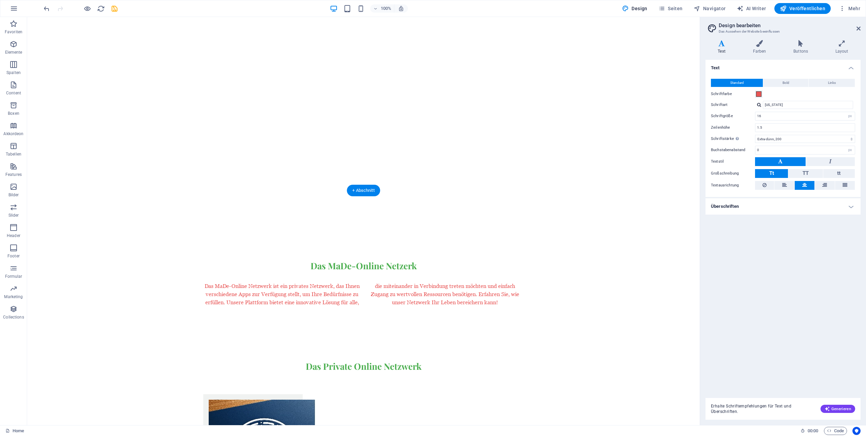
scroll to position [305, 0]
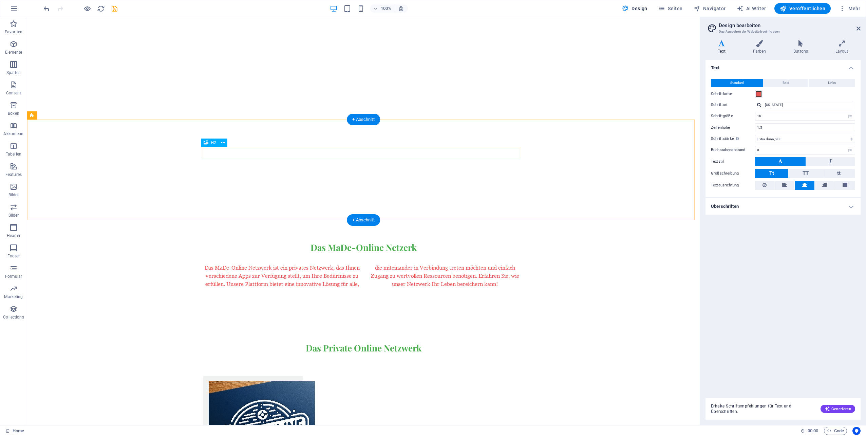
click at [365, 242] on div "Das MaDe-Online Netzerk" at bounding box center [363, 248] width 320 height 12
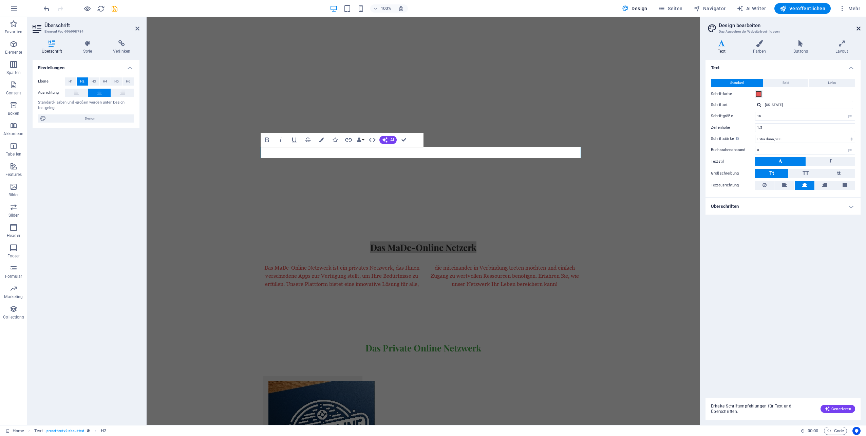
click at [856, 26] on icon at bounding box center [858, 28] width 4 height 5
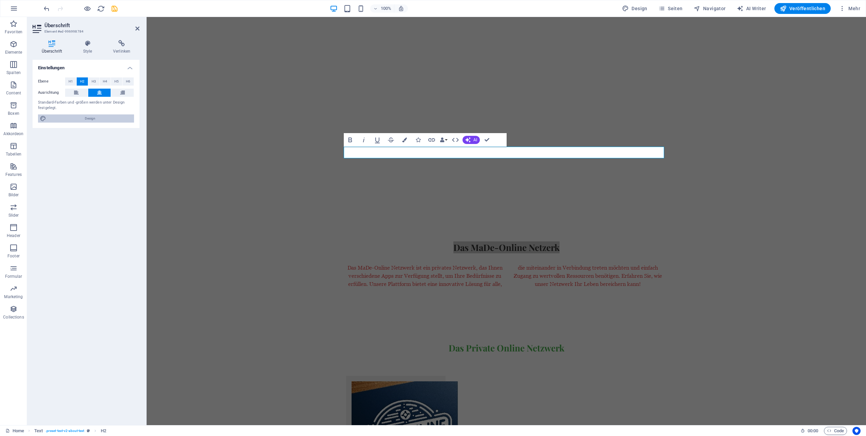
click at [97, 121] on span "Design" at bounding box center [90, 118] width 84 height 8
select select "px"
select select "200"
select select "px"
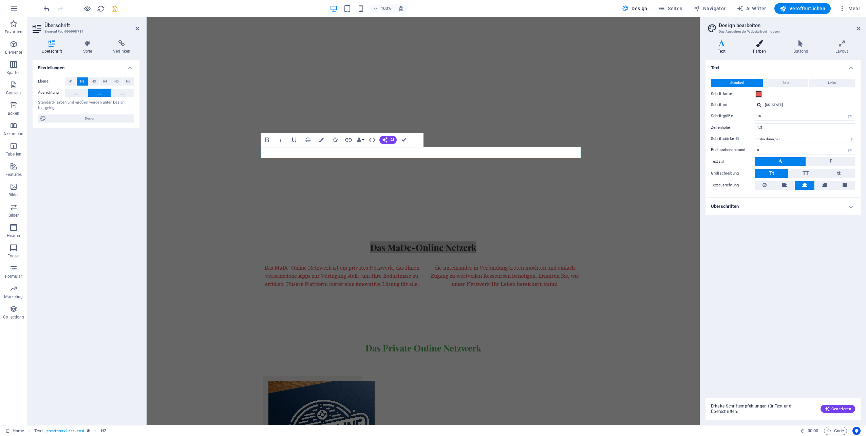
click at [761, 51] on h4 "Farben" at bounding box center [760, 47] width 41 height 14
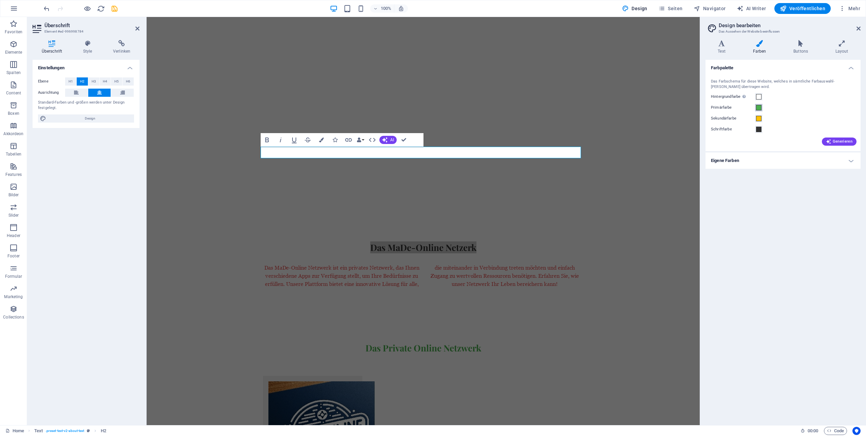
click at [757, 106] on span at bounding box center [758, 107] width 5 height 5
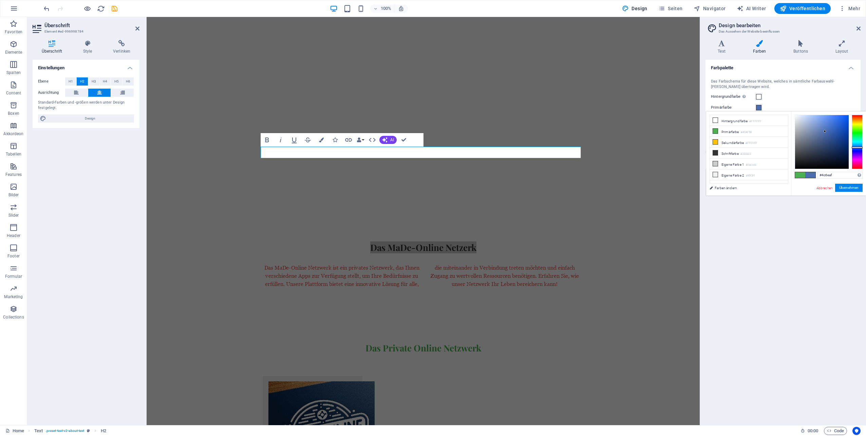
click at [856, 147] on div at bounding box center [856, 142] width 11 height 54
type input "#4b68a1"
drag, startPoint x: 814, startPoint y: 144, endPoint x: 823, endPoint y: 134, distance: 13.2
click at [823, 134] on div at bounding box center [822, 142] width 54 height 54
click at [846, 186] on button "Übernehmen" at bounding box center [848, 188] width 27 height 8
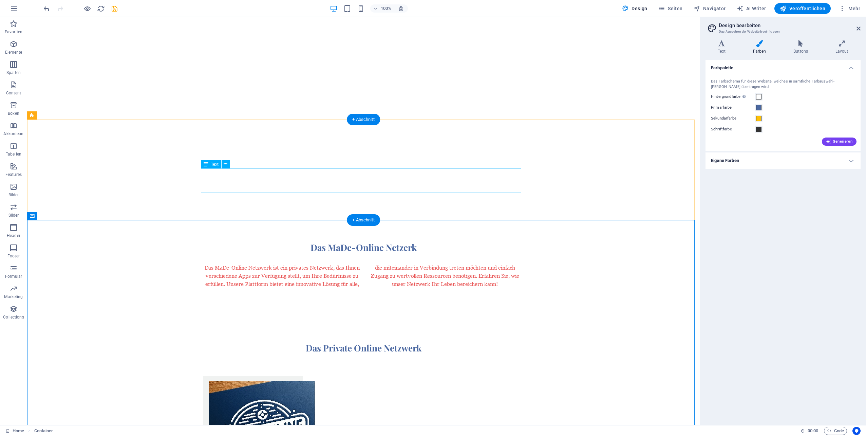
click at [293, 263] on div "Das MaDe-Online Netzwerk ist ein privates Netzwerk, das Ihnen verschiedene Apps…" at bounding box center [363, 275] width 320 height 24
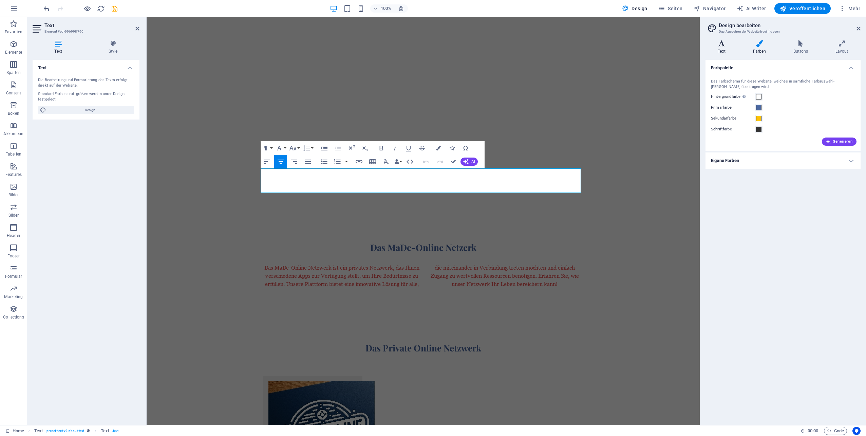
click at [725, 47] on h4 "Text" at bounding box center [722, 47] width 35 height 14
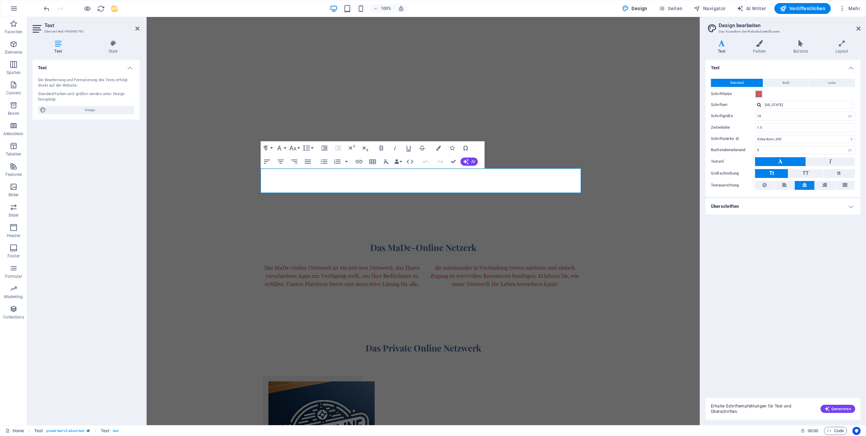
click at [757, 93] on span at bounding box center [758, 93] width 5 height 5
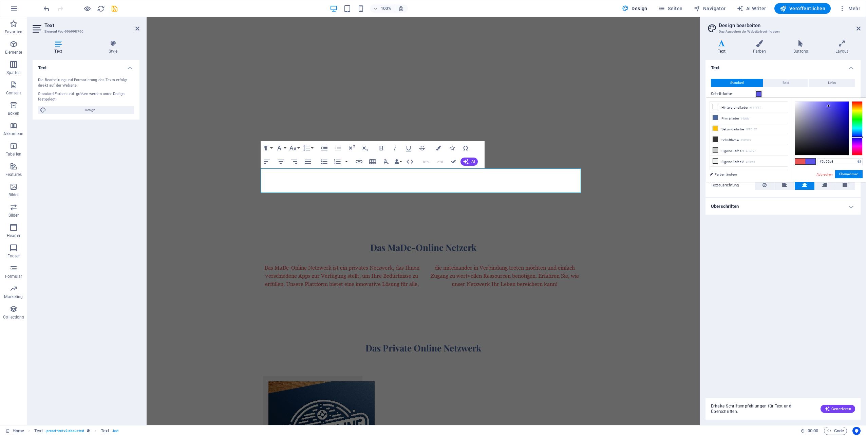
click at [855, 137] on div at bounding box center [856, 128] width 11 height 54
drag, startPoint x: 832, startPoint y: 138, endPoint x: 832, endPoint y: 118, distance: 20.4
click at [832, 118] on div at bounding box center [822, 128] width 54 height 54
click at [855, 132] on div at bounding box center [856, 128] width 11 height 54
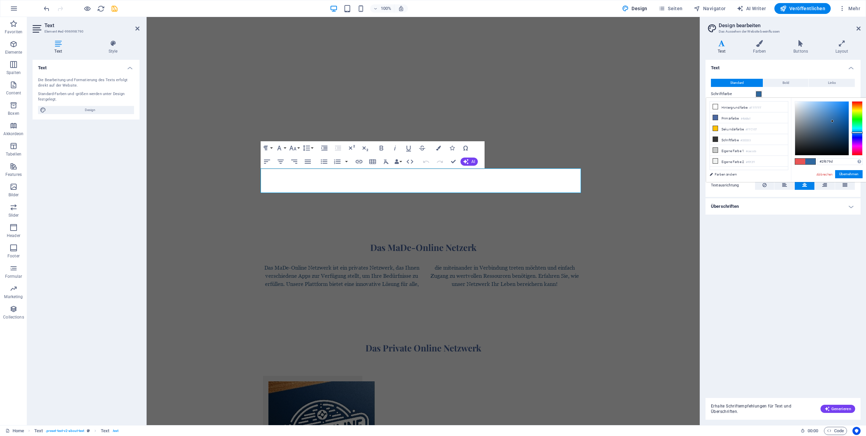
type input "#2e669c"
drag, startPoint x: 831, startPoint y: 112, endPoint x: 832, endPoint y: 122, distance: 9.6
click at [832, 122] on div at bounding box center [822, 128] width 54 height 54
click at [846, 175] on button "Übernehmen" at bounding box center [848, 174] width 27 height 8
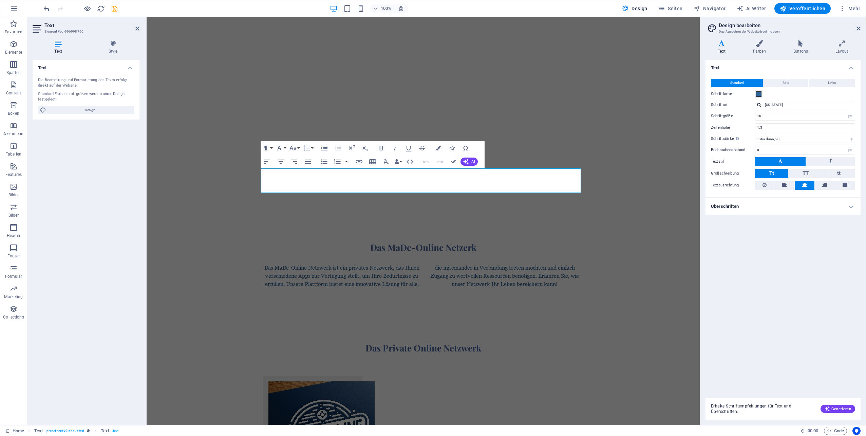
click at [861, 28] on aside "Design bearbeiten Das Aussehen der Website beeinflussen Varianten Text Farben B…" at bounding box center [782, 221] width 166 height 408
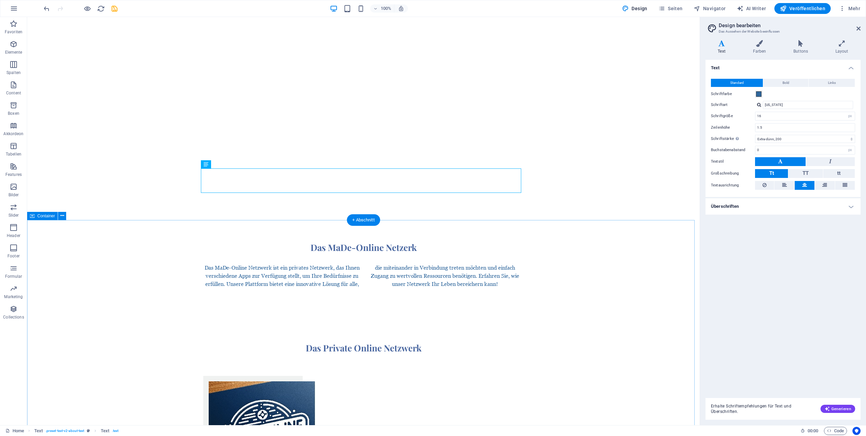
drag, startPoint x: 610, startPoint y: 284, endPoint x: 605, endPoint y: 283, distance: 4.5
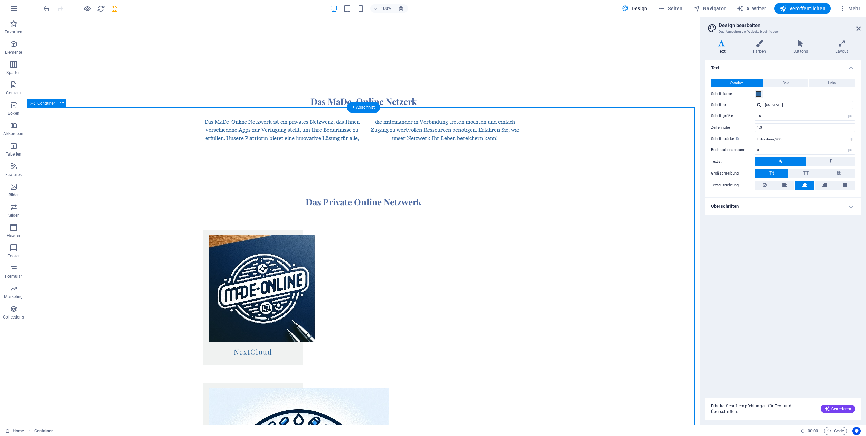
scroll to position [417, 0]
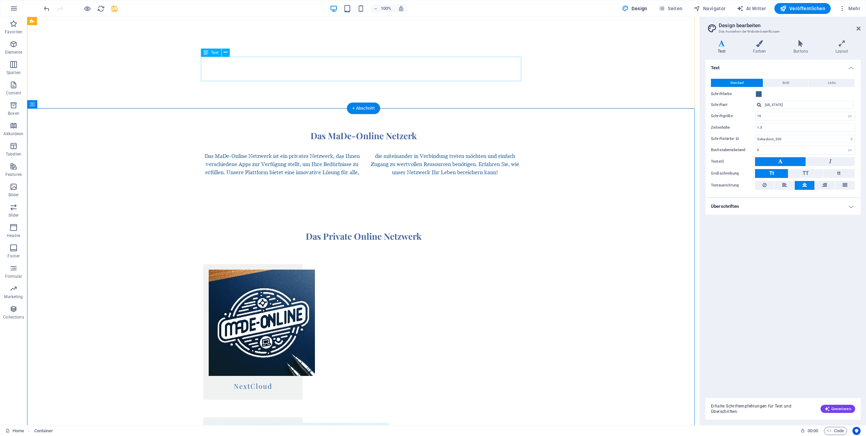
click at [443, 152] on div "Das MaDe-Online Netzwerk ist ein privates Netzwerk, das Ihnen verschiedene Apps…" at bounding box center [363, 164] width 320 height 24
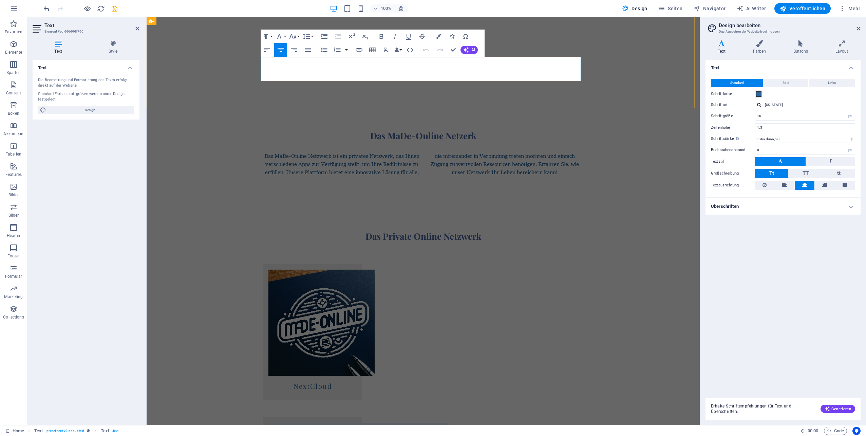
click at [443, 152] on p "Das MaDe-Online Netzwerk ist ein privates Netzwerk, das Ihnen verschiedene Apps…" at bounding box center [423, 164] width 320 height 24
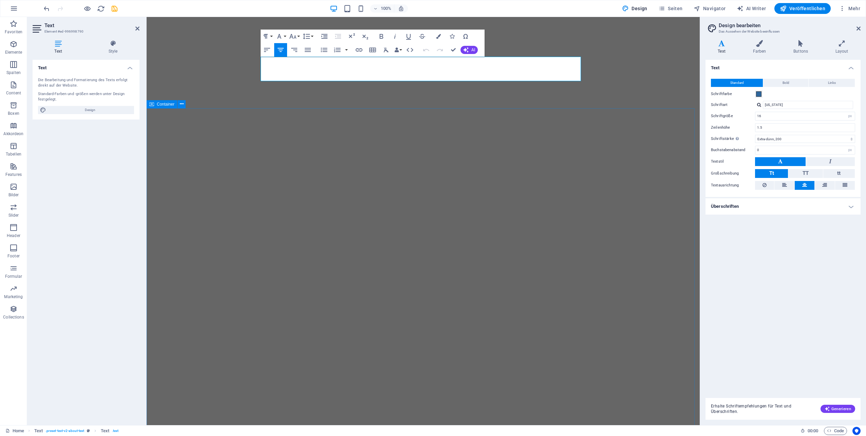
select select "px"
select select "200"
select select "px"
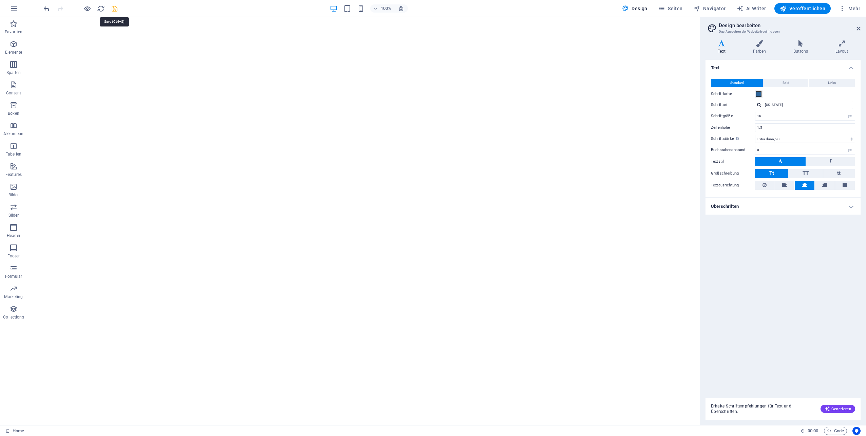
click at [115, 8] on icon "save" at bounding box center [115, 9] width 8 height 8
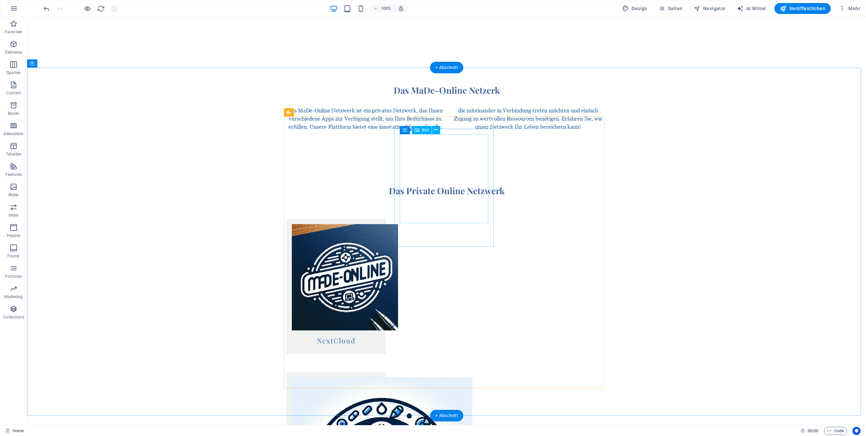
scroll to position [485, 0]
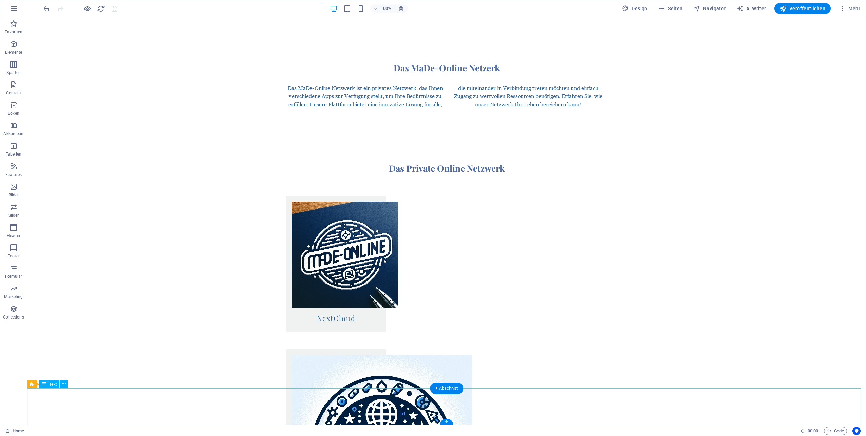
click at [448, 420] on div "+" at bounding box center [446, 421] width 13 height 6
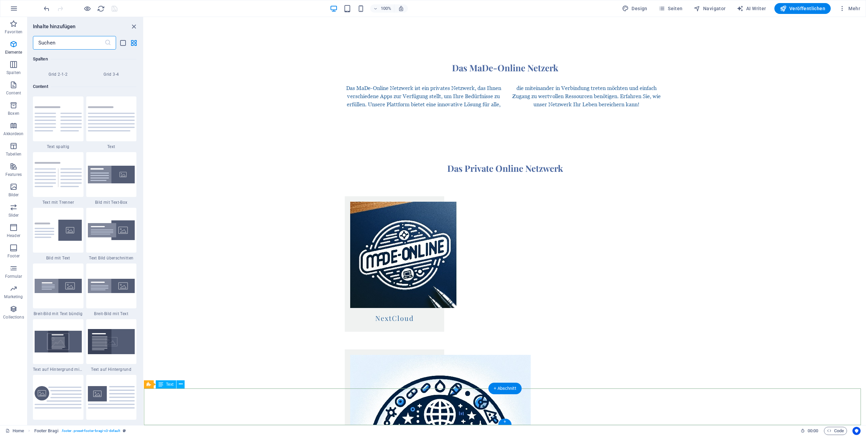
scroll to position [1187, 0]
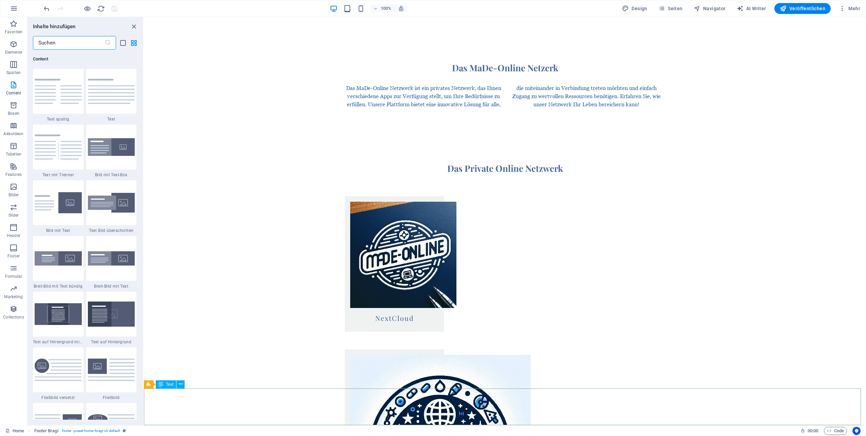
click at [170, 386] on span "Text" at bounding box center [169, 384] width 7 height 4
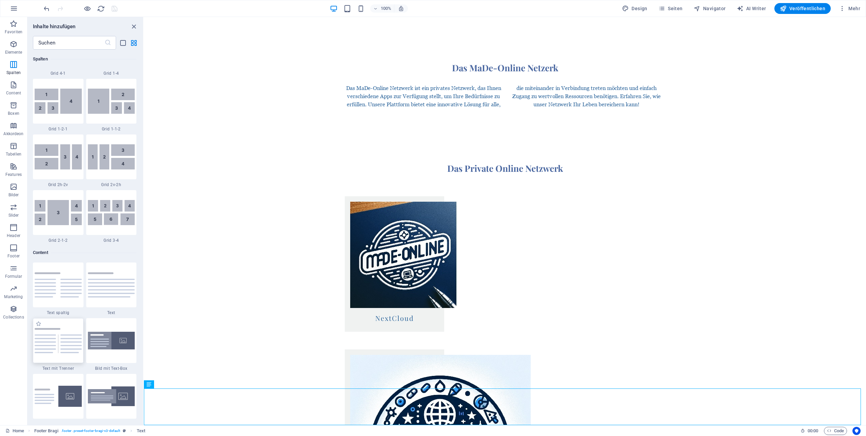
scroll to position [814, 0]
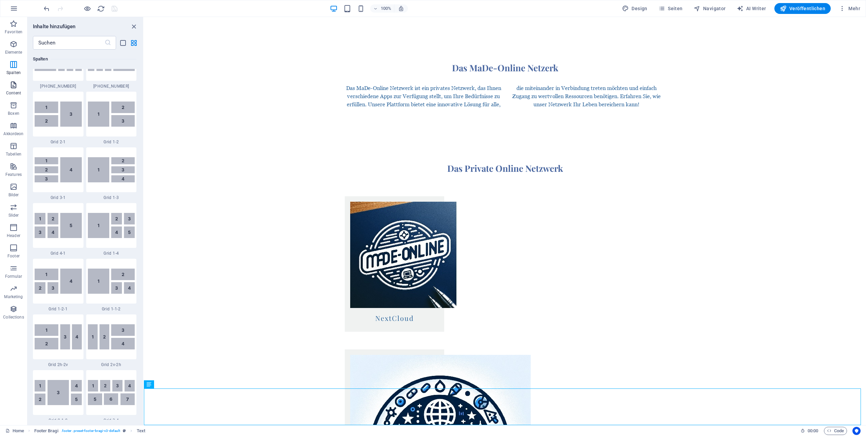
click at [14, 86] on icon "button" at bounding box center [13, 85] width 8 height 8
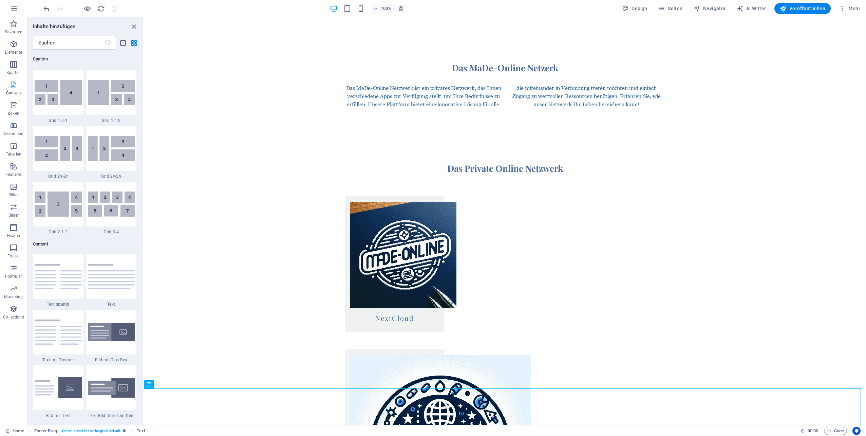
scroll to position [1187, 0]
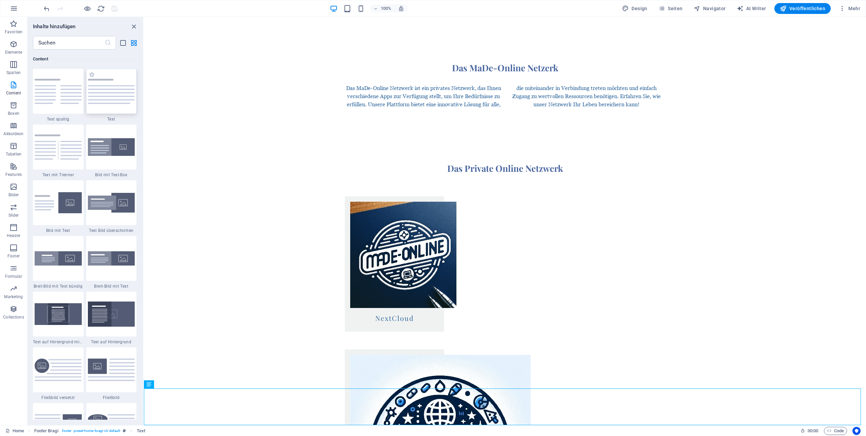
click at [101, 109] on div at bounding box center [111, 91] width 51 height 45
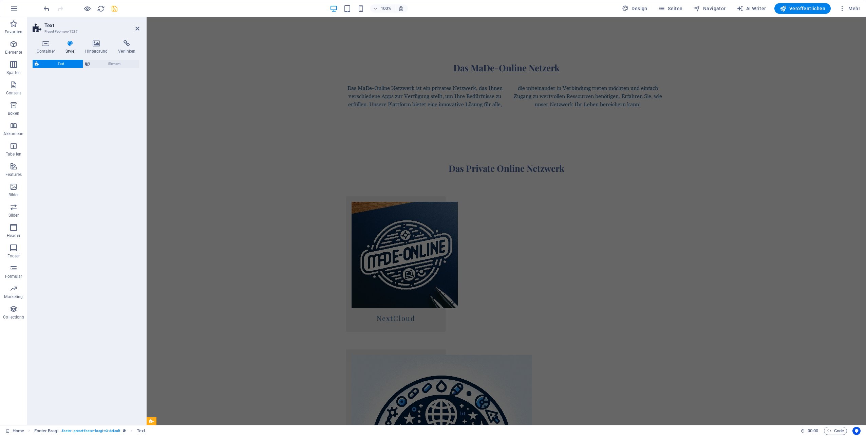
select select "preset-text-v2-default"
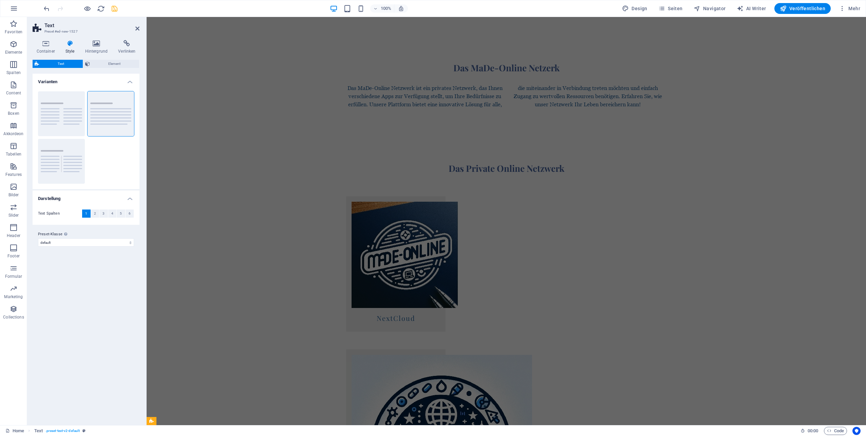
click at [139, 28] on aside "Text Preset #ed-new-1527 Container Style Hintergrund Verlinken Größe Höhe Stand…" at bounding box center [86, 221] width 119 height 408
drag, startPoint x: 136, startPoint y: 28, endPoint x: 108, endPoint y: 11, distance: 32.3
click at [136, 28] on icon at bounding box center [137, 28] width 4 height 5
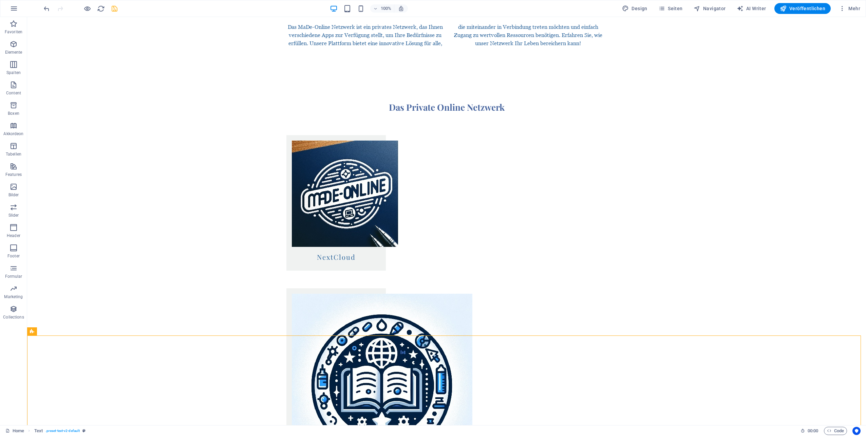
scroll to position [596, 0]
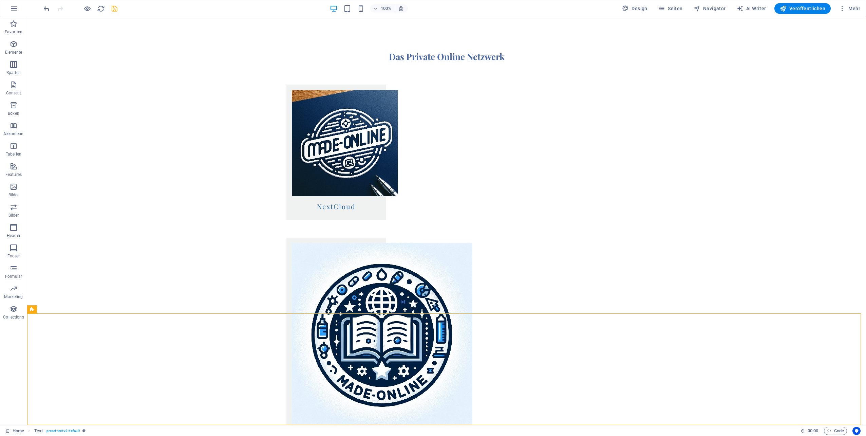
drag, startPoint x: 66, startPoint y: 437, endPoint x: 78, endPoint y: 420, distance: 21.0
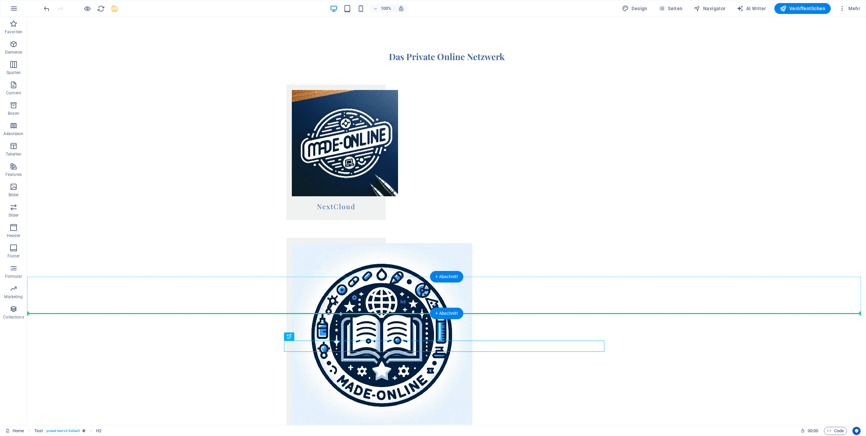
drag, startPoint x: 320, startPoint y: 355, endPoint x: 695, endPoint y: 305, distance: 378.1
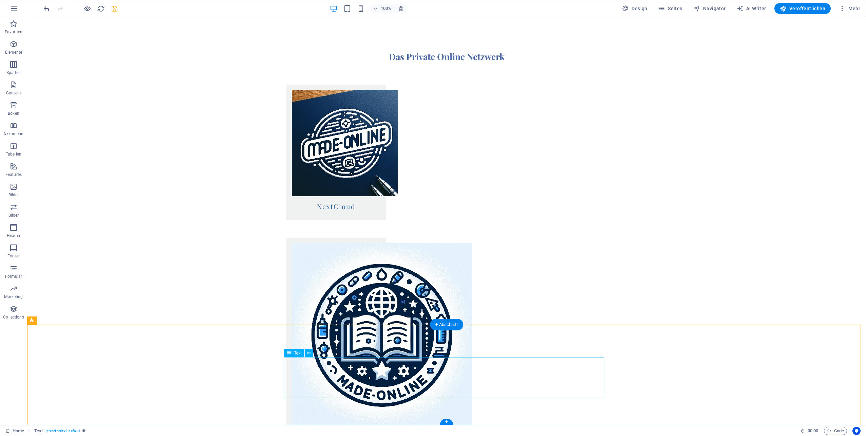
click at [316, 350] on icon at bounding box center [316, 347] width 4 height 7
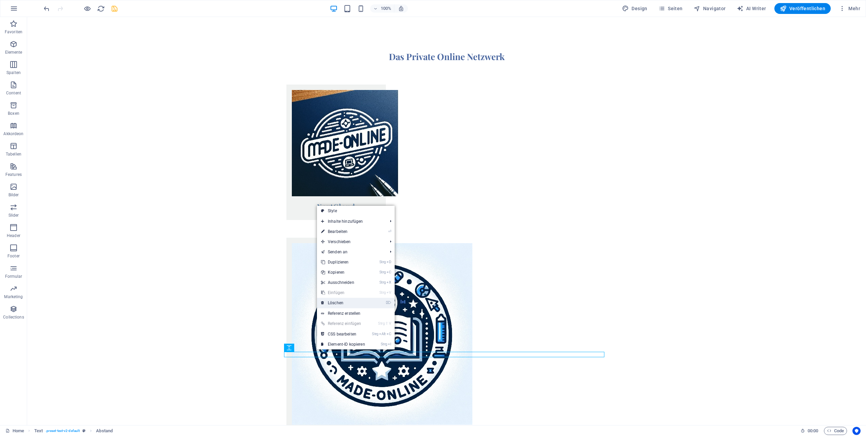
click at [346, 302] on link "⌦ Löschen" at bounding box center [343, 302] width 52 height 10
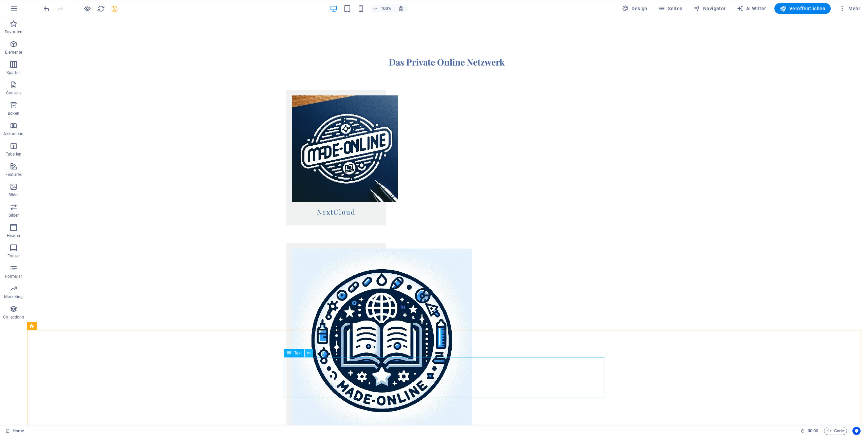
click at [306, 352] on button at bounding box center [309, 353] width 8 height 8
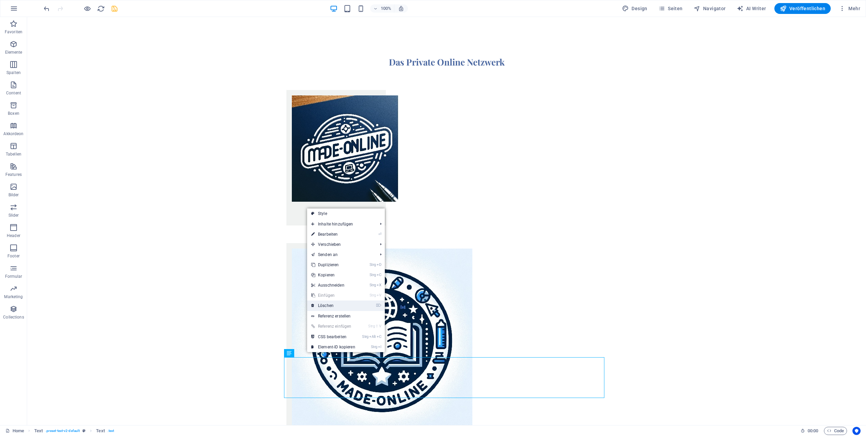
click at [332, 302] on link "⌦ Löschen" at bounding box center [333, 305] width 52 height 10
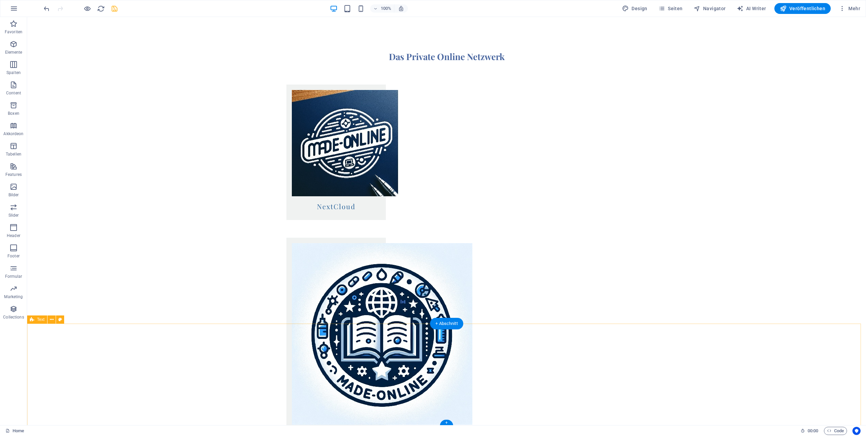
scroll to position [598, 0]
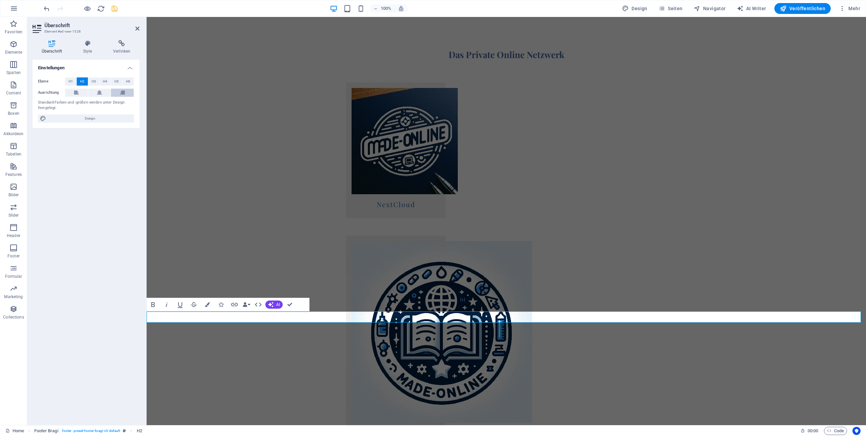
click at [118, 92] on button at bounding box center [122, 93] width 23 height 8
click at [92, 81] on span "H3" at bounding box center [94, 81] width 4 height 8
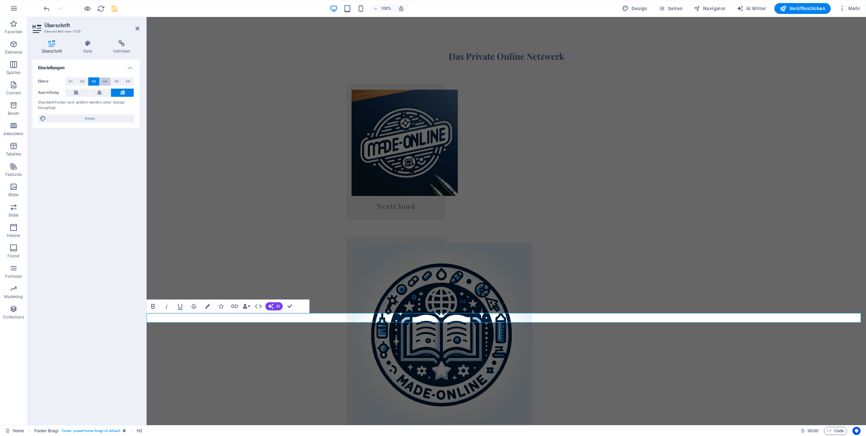
click at [107, 81] on span "H4" at bounding box center [105, 81] width 4 height 8
click at [113, 80] on button "H5" at bounding box center [116, 81] width 11 height 8
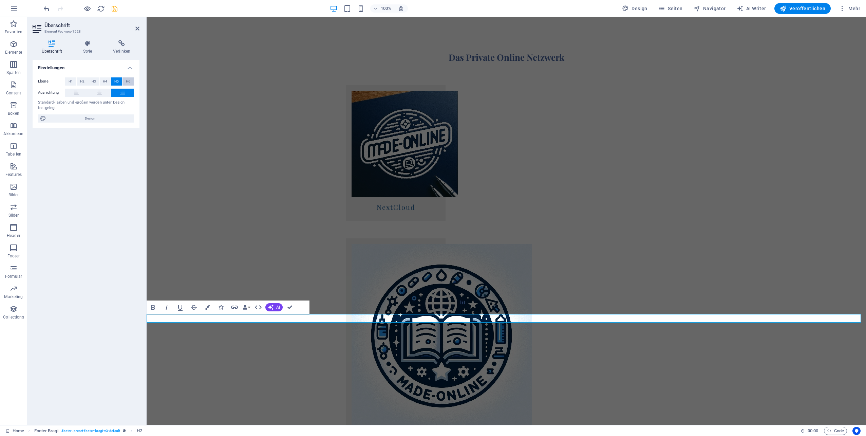
click at [125, 79] on button "H6" at bounding box center [127, 81] width 11 height 8
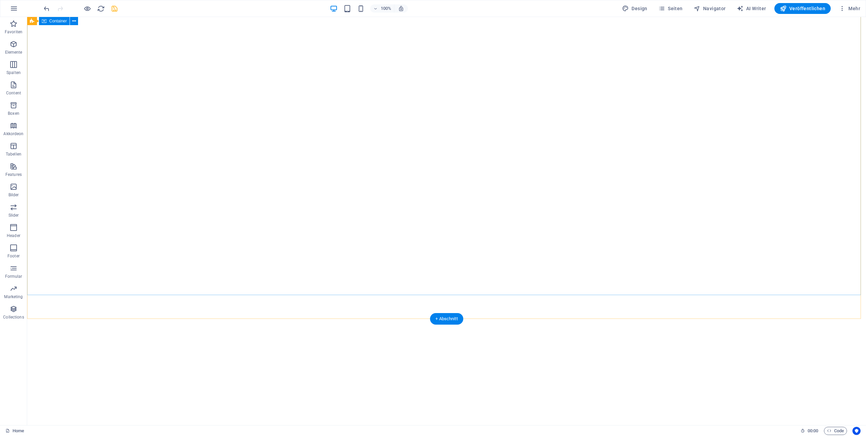
scroll to position [0, 0]
click at [114, 10] on icon "save" at bounding box center [115, 9] width 8 height 8
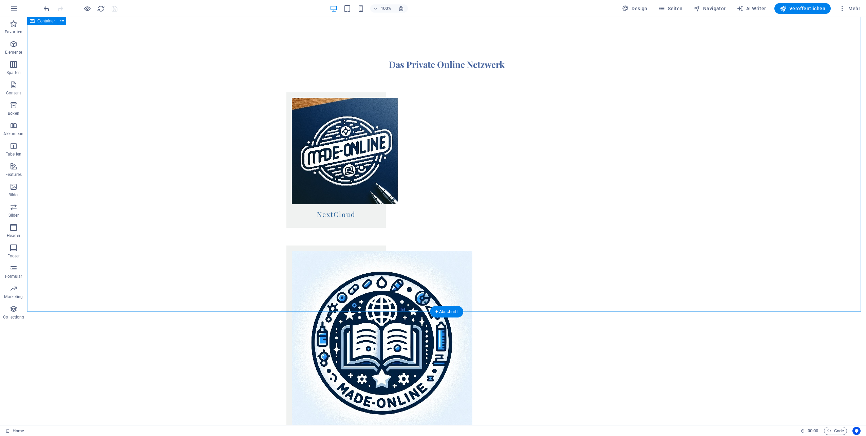
scroll to position [595, 0]
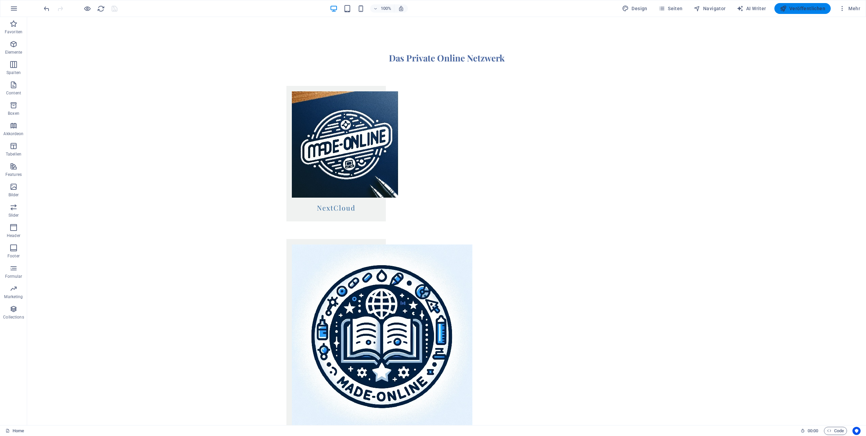
click at [794, 8] on span "Veröffentlichen" at bounding box center [801, 8] width 45 height 7
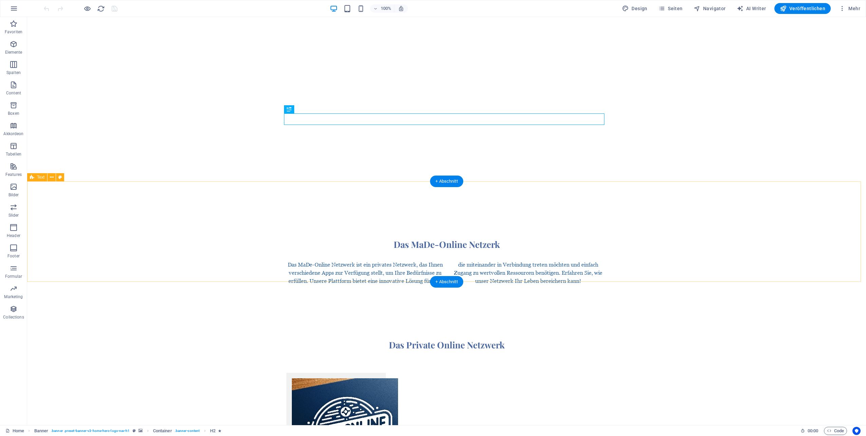
scroll to position [407, 0]
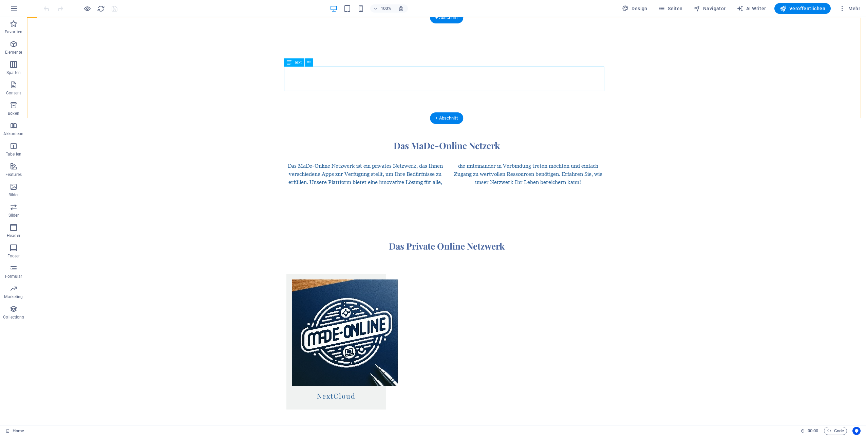
click at [410, 161] on div "Das MaDe-Online Netzwerk ist ein privates Netzwerk, das Ihnen verschiedene Apps…" at bounding box center [446, 173] width 320 height 24
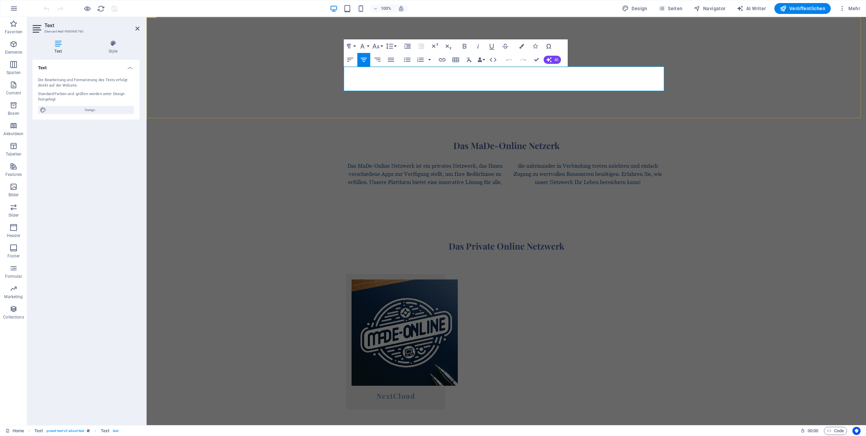
click at [499, 161] on p "Das MaDe-Online Netzwerk ist ein privates Netzwerk, das Ihnen verschiedene Apps…" at bounding box center [506, 173] width 320 height 24
click at [461, 161] on p "Das MaDe-Online Netzwerk ist ein privates Netzwerk, das verschiedene Apps zur V…" at bounding box center [506, 173] width 320 height 24
click at [383, 161] on p "Das MaDe-Online Netzwerk ist ein privates Netzwerk, das verschiedene Apps zur V…" at bounding box center [506, 173] width 320 height 24
drag, startPoint x: 618, startPoint y: 78, endPoint x: 651, endPoint y: 85, distance: 33.3
click at [651, 161] on p "Das MaDe-Online Netzwerk ist ein privates Netzwerk, das verschiedene Apps zur V…" at bounding box center [506, 173] width 320 height 24
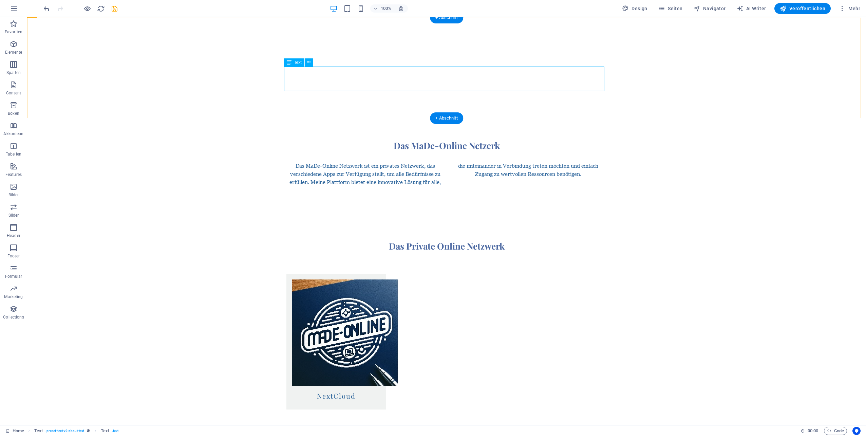
click at [539, 161] on div "Das MaDe-Online Netzwerk ist ein privates Netzwerk, das verschiedene Apps zur V…" at bounding box center [446, 173] width 320 height 24
click at [471, 161] on div "Das MaDe-Online Netzwerk ist ein privates Netzwerk, das verschiedene Apps zur V…" at bounding box center [446, 173] width 320 height 24
drag, startPoint x: 471, startPoint y: 78, endPoint x: 352, endPoint y: 78, distance: 119.4
click at [471, 161] on div "Das MaDe-Online Netzwerk ist ein privates Netzwerk, das verschiedene Apps zur V…" at bounding box center [446, 173] width 320 height 24
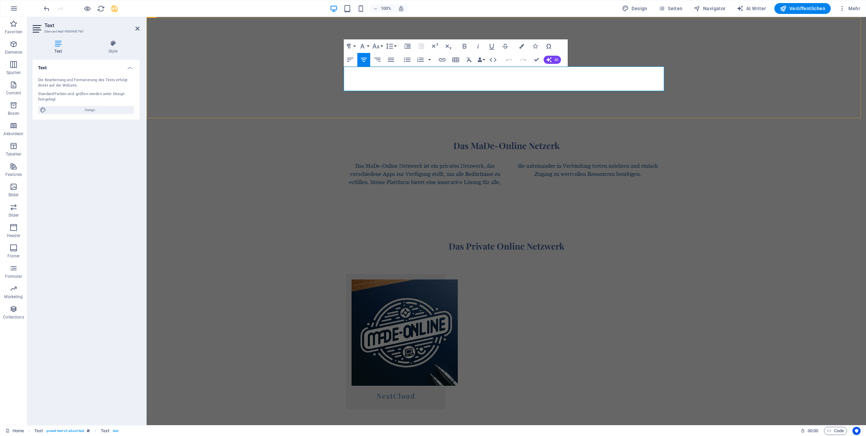
click at [531, 161] on p "Das MaDe-Online Netzwerk ist ein privates Netzwerk, das verschiedene Apps zur V…" at bounding box center [506, 173] width 320 height 24
click at [352, 161] on p "Das MaDe-Online Netzwerk ist ein privates Netzwerk, das verschiedene Apps zur V…" at bounding box center [506, 173] width 320 height 24
click at [801, 6] on span "Veröffentlichen" at bounding box center [801, 8] width 45 height 7
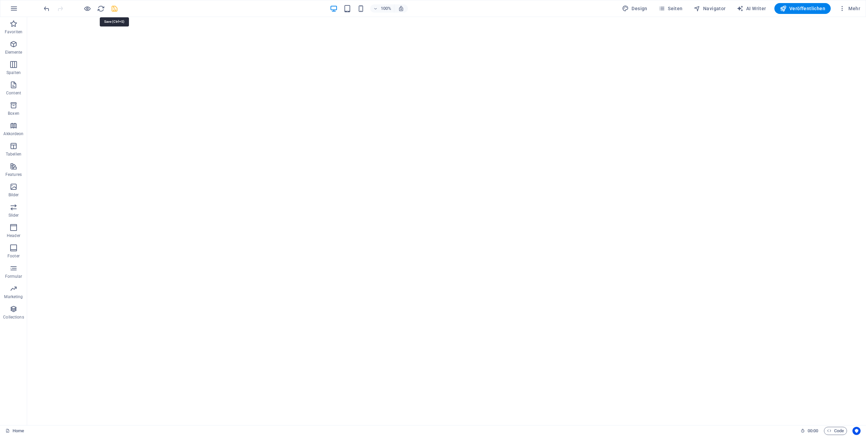
click at [114, 7] on icon "save" at bounding box center [115, 9] width 8 height 8
click at [803, 6] on span "Veröffentlichen" at bounding box center [801, 8] width 45 height 7
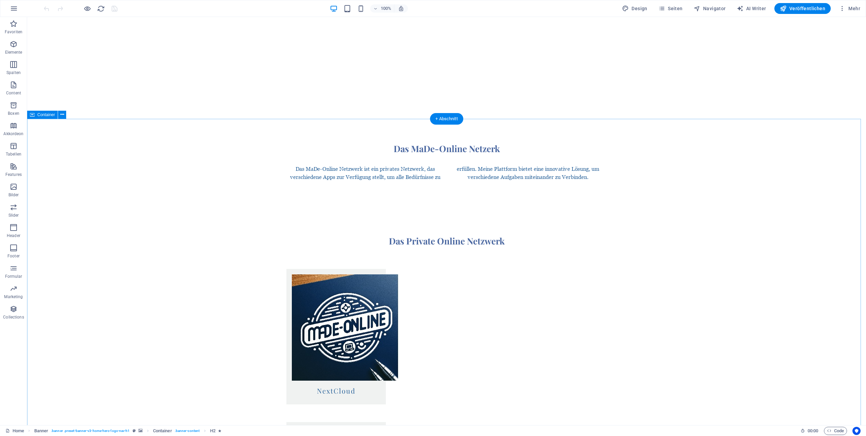
scroll to position [407, 0]
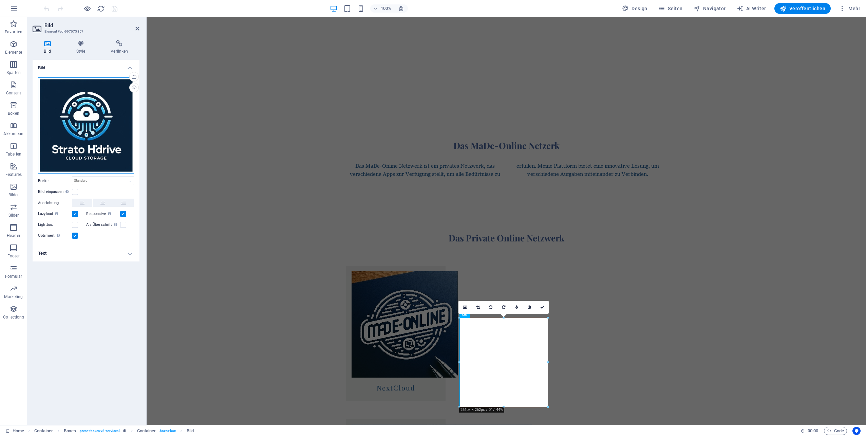
click at [93, 122] on div "Ziehe Dateien zum Hochladen hierher oder klicke hier, um aus Dateien oder koste…" at bounding box center [86, 125] width 96 height 96
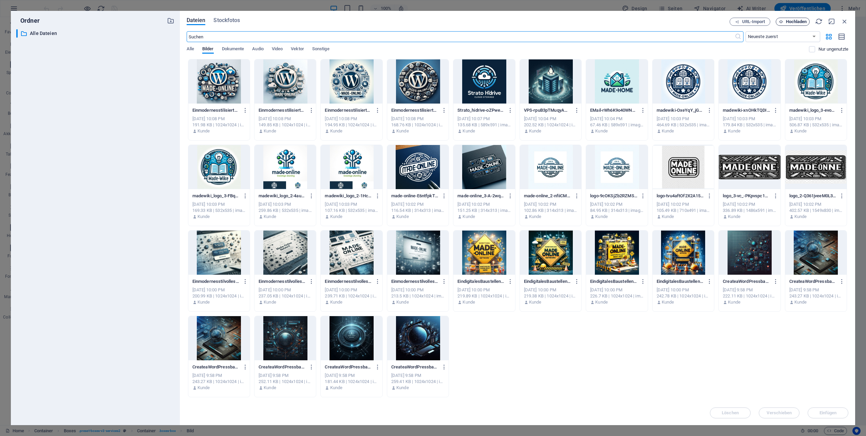
click at [507, 20] on span "Hochladen" at bounding box center [796, 22] width 21 height 4
click at [507, 21] on span "Hochladen" at bounding box center [796, 22] width 21 height 4
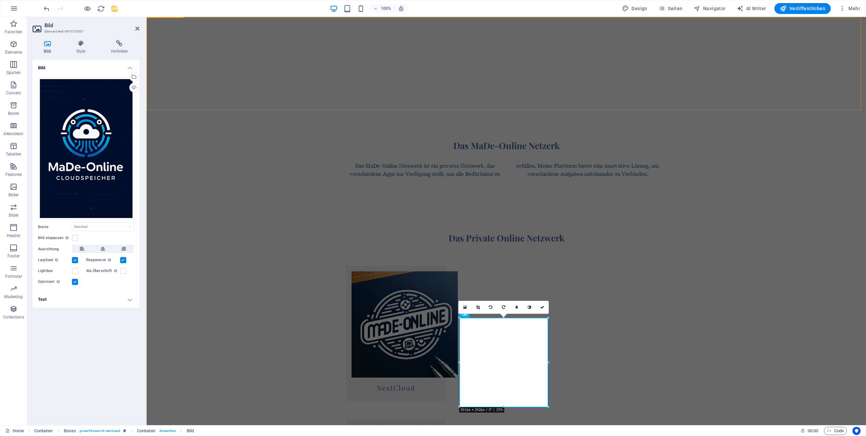
click at [185, 113] on div "Das MaDe-Online Netzerk Das MaDe-Online Netzwerk ist ein privates Netzwerk, das…" at bounding box center [506, 159] width 719 height 92
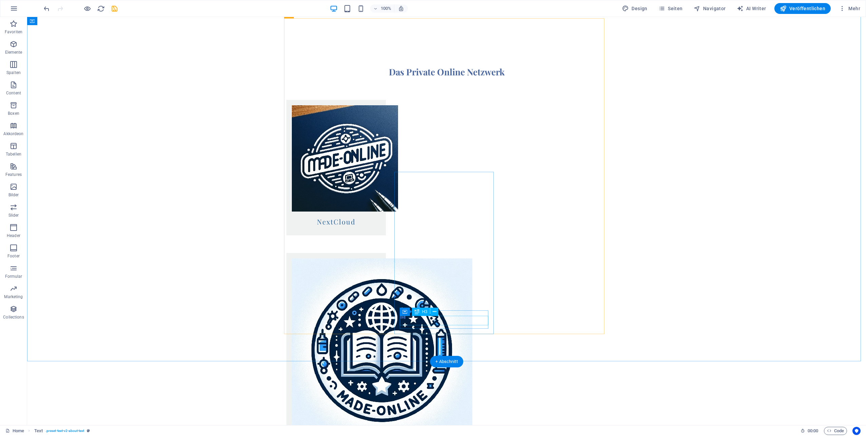
scroll to position [577, 0]
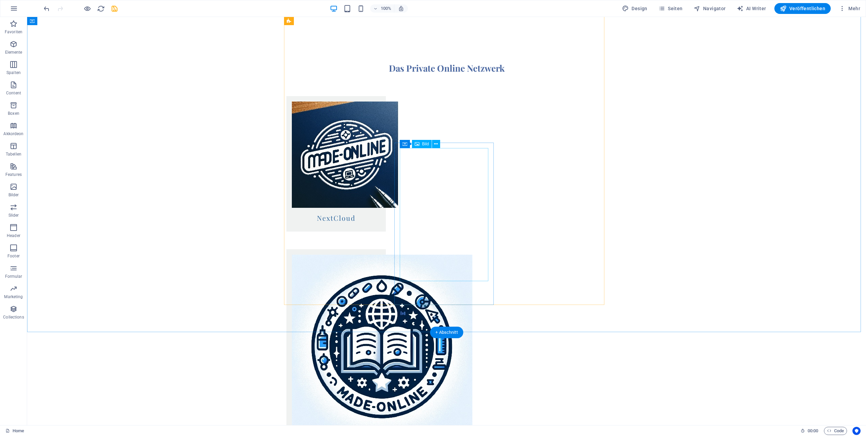
click at [427, 144] on span "Bild" at bounding box center [425, 144] width 7 height 4
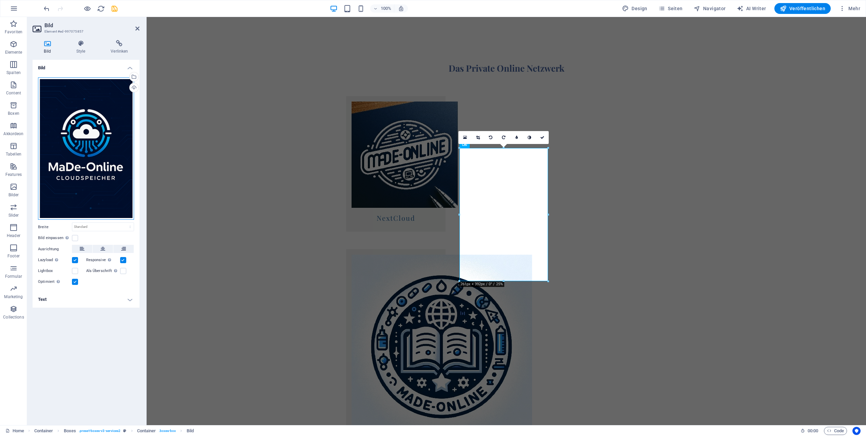
click at [105, 209] on div "Ziehe Dateien zum Hochladen hierher oder klicke hier, um aus Dateien oder koste…" at bounding box center [86, 148] width 96 height 142
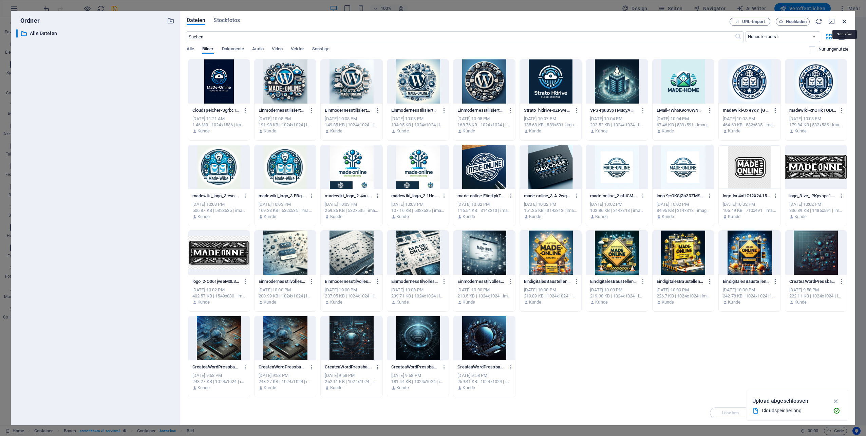
click at [507, 22] on icon "button" at bounding box center [844, 21] width 7 height 7
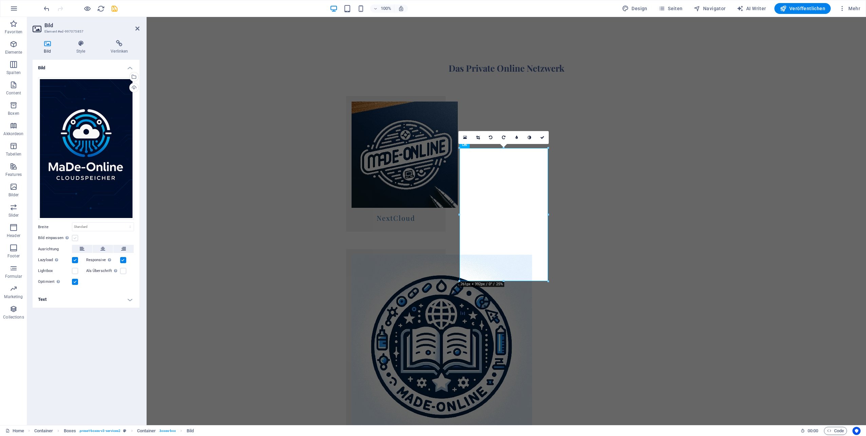
click at [76, 229] on label at bounding box center [75, 238] width 6 height 6
click at [0, 0] on input "Bild einpassen Bild automatisch anhand einer fixen Breite und Höhe einpassen" at bounding box center [0, 0] width 0 height 0
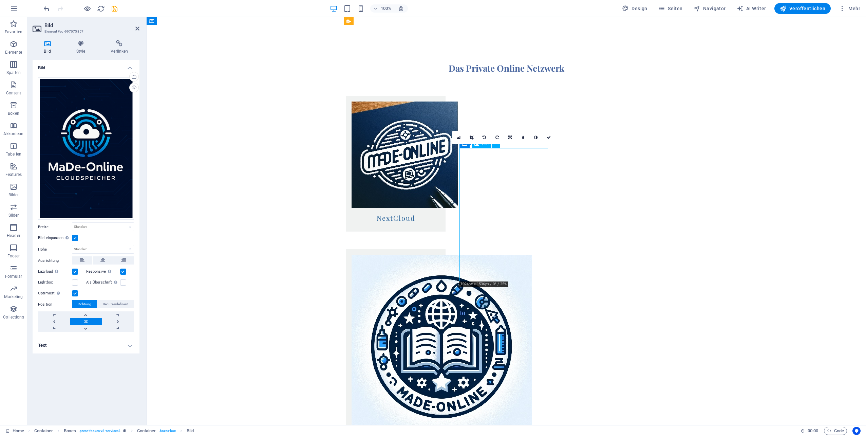
drag, startPoint x: 492, startPoint y: 279, endPoint x: 491, endPoint y: 261, distance: 18.7
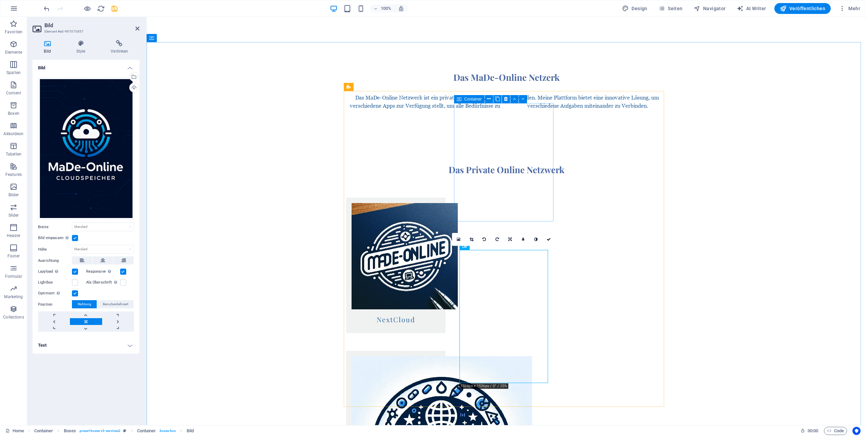
scroll to position [475, 0]
click at [138, 27] on icon at bounding box center [137, 28] width 4 height 5
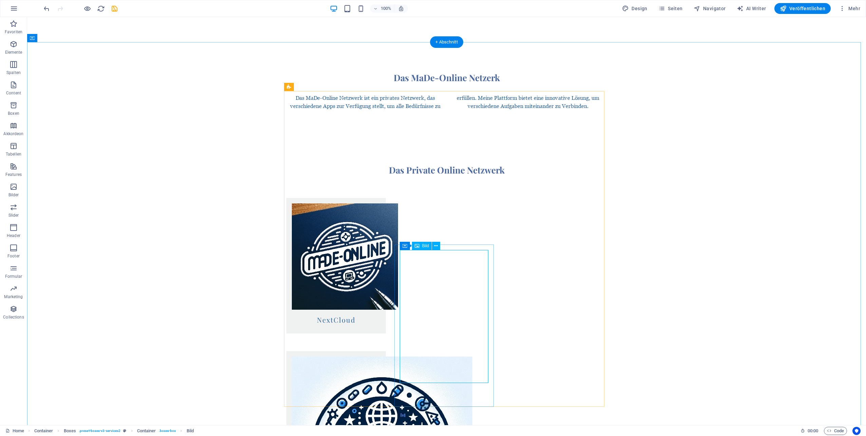
click at [435, 229] on icon at bounding box center [436, 245] width 4 height 7
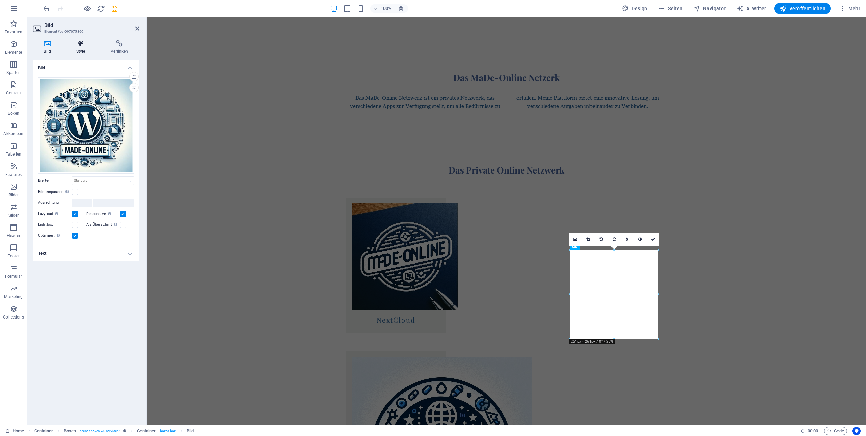
click at [80, 44] on icon at bounding box center [81, 43] width 32 height 7
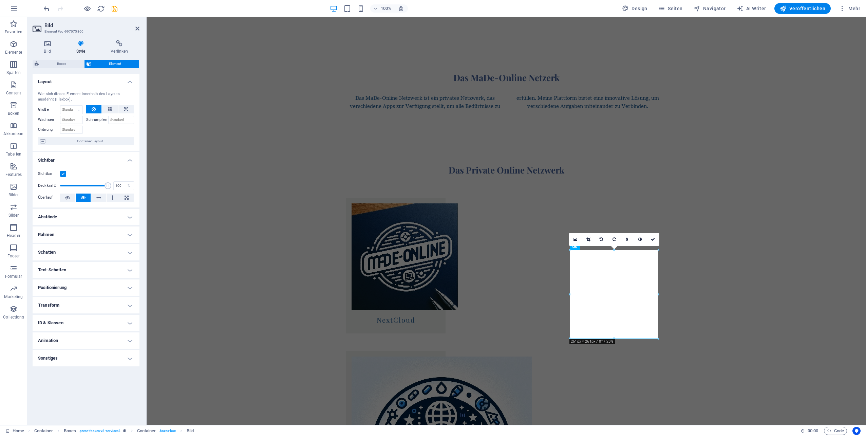
click at [139, 30] on aside "Bild Element #ed-997075860 Bild Style Verlinken Bild Ziehe Dateien zum Hochlade…" at bounding box center [86, 221] width 119 height 408
click at [507, 229] on icon at bounding box center [653, 239] width 4 height 4
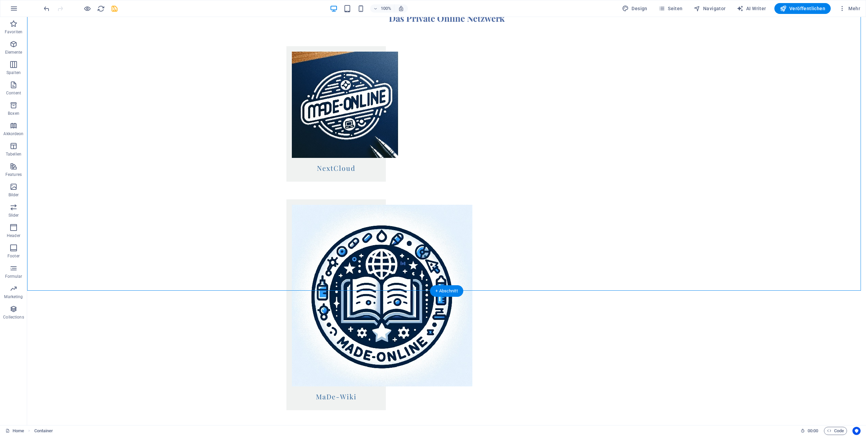
scroll to position [631, 0]
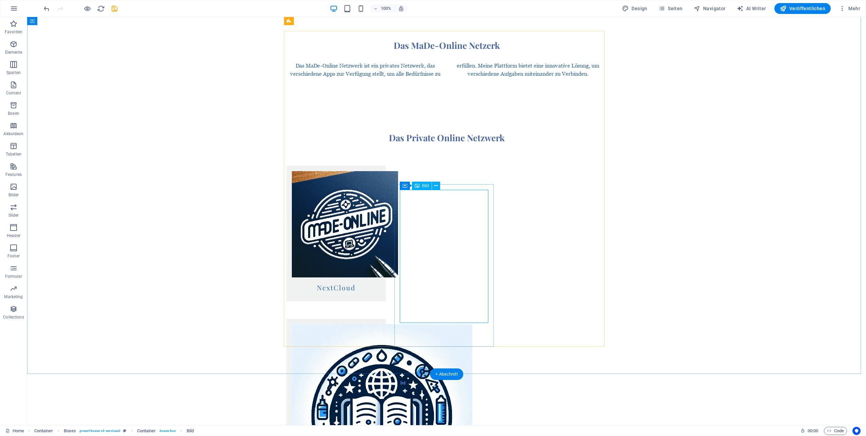
scroll to position [495, 0]
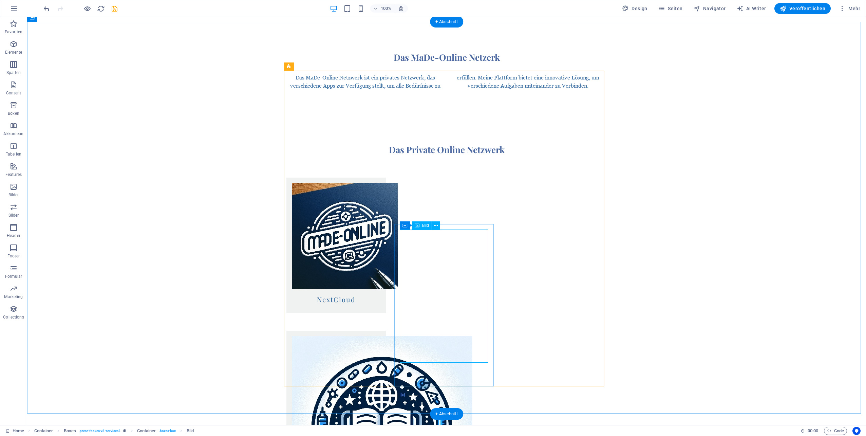
click at [436, 224] on icon at bounding box center [436, 225] width 4 height 7
click at [427, 222] on icon at bounding box center [429, 219] width 4 height 7
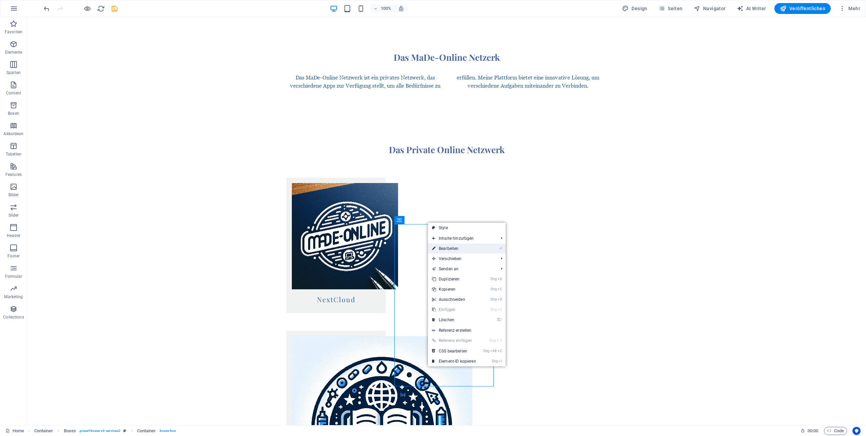
click at [456, 229] on link "⏎ Bearbeiten" at bounding box center [454, 248] width 52 height 10
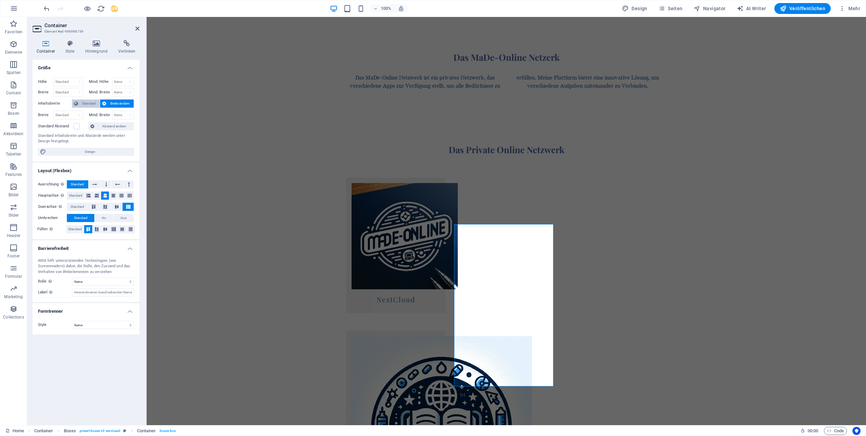
click at [86, 104] on span "Standard" at bounding box center [89, 103] width 18 height 8
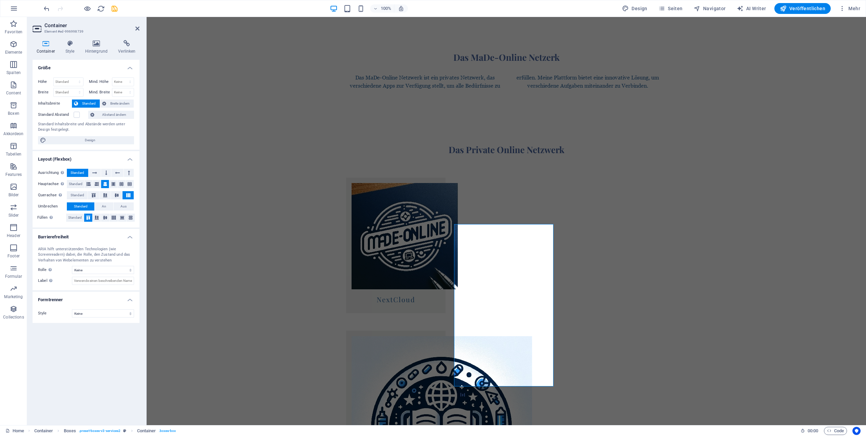
click at [140, 27] on aside "Container Element #ed-996998739 Container Style Hintergrund Verlinken Größe Höh…" at bounding box center [86, 221] width 119 height 408
click at [139, 26] on icon at bounding box center [137, 28] width 4 height 5
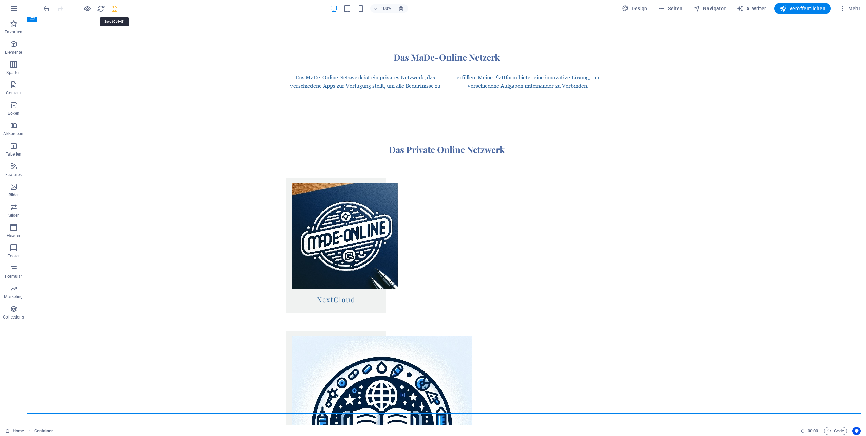
click at [114, 11] on icon "save" at bounding box center [115, 9] width 8 height 8
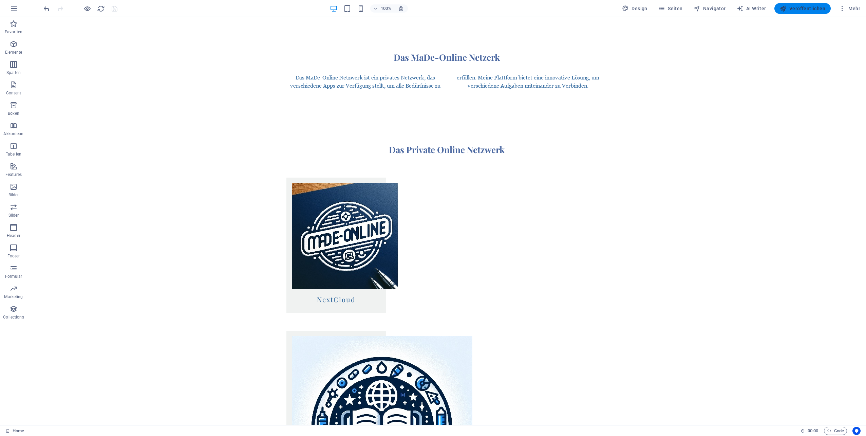
click at [507, 8] on icon "button" at bounding box center [782, 8] width 7 height 7
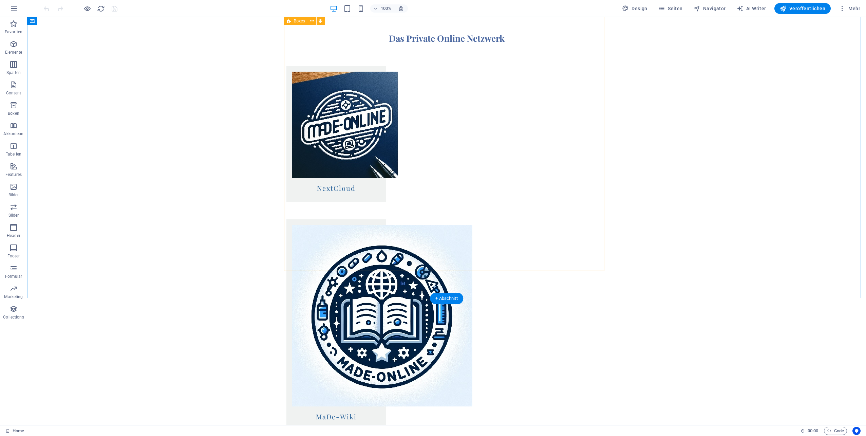
scroll to position [611, 0]
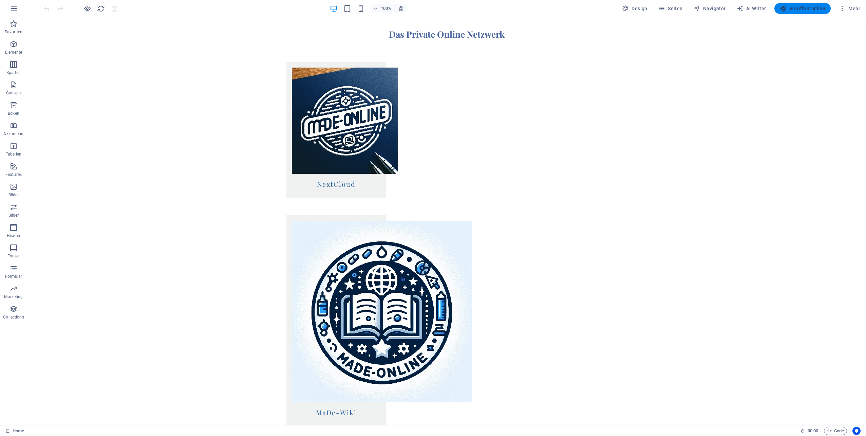
click at [801, 9] on span "Veröffentlichen" at bounding box center [801, 8] width 45 height 7
